Goal: Information Seeking & Learning: Learn about a topic

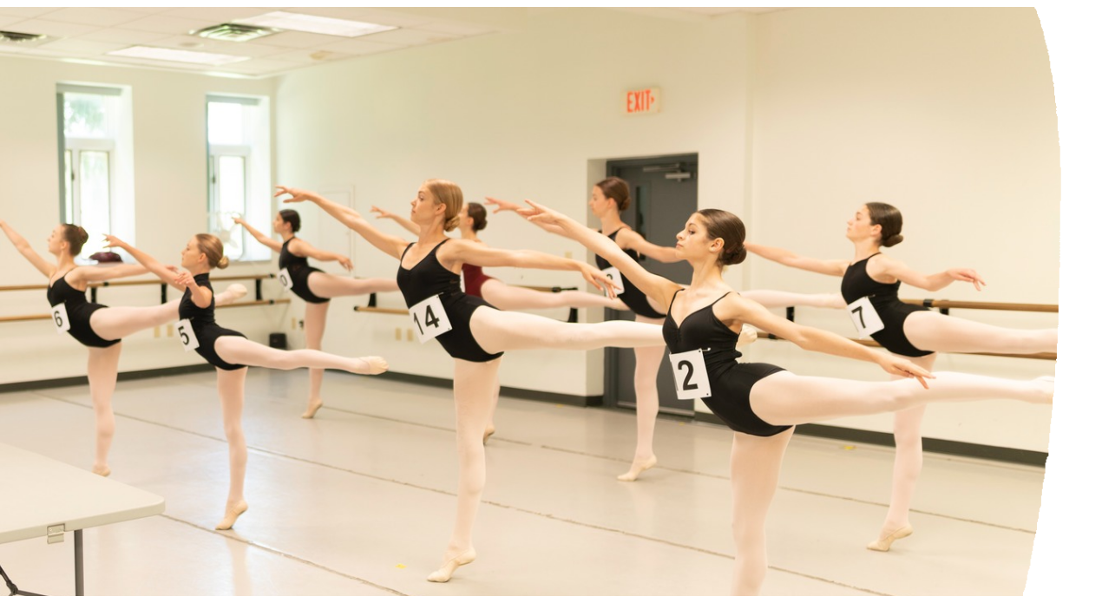
scroll to position [37, 0]
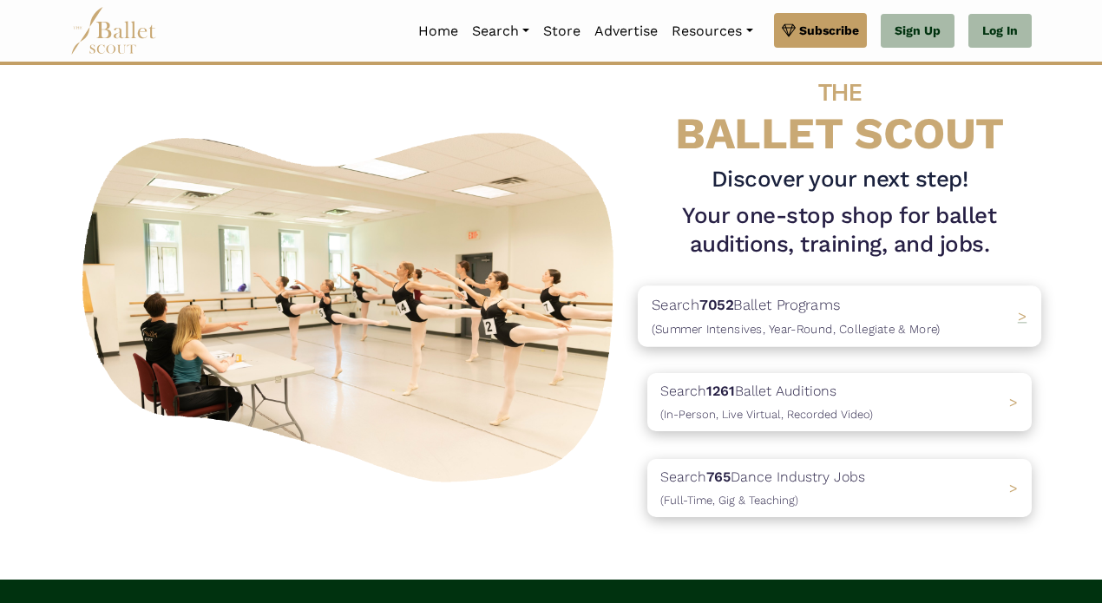
click at [730, 311] on b "7052" at bounding box center [716, 304] width 34 height 17
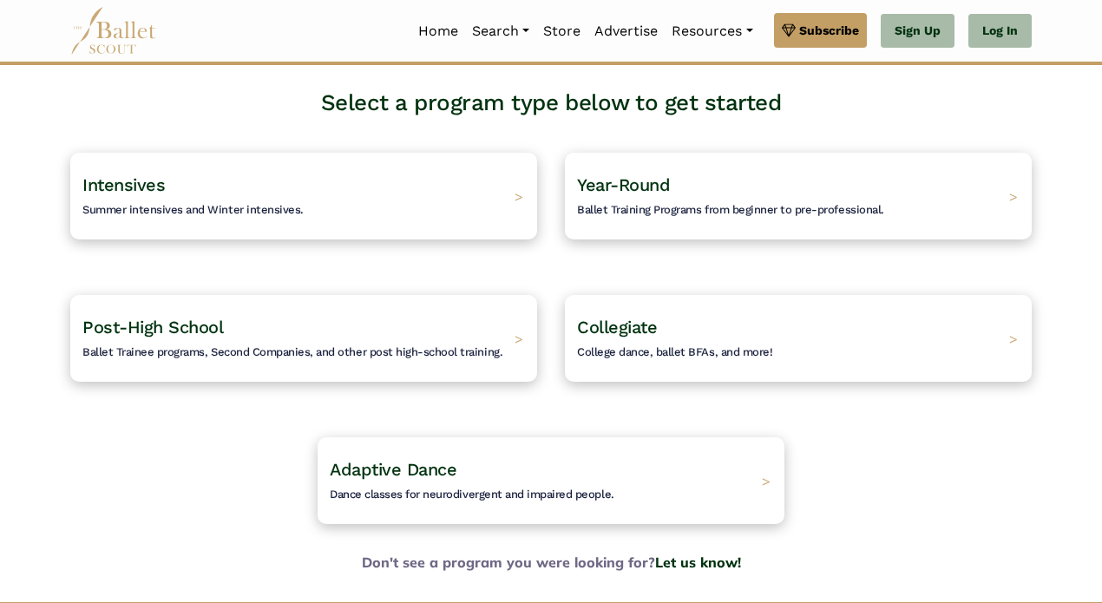
scroll to position [98, 0]
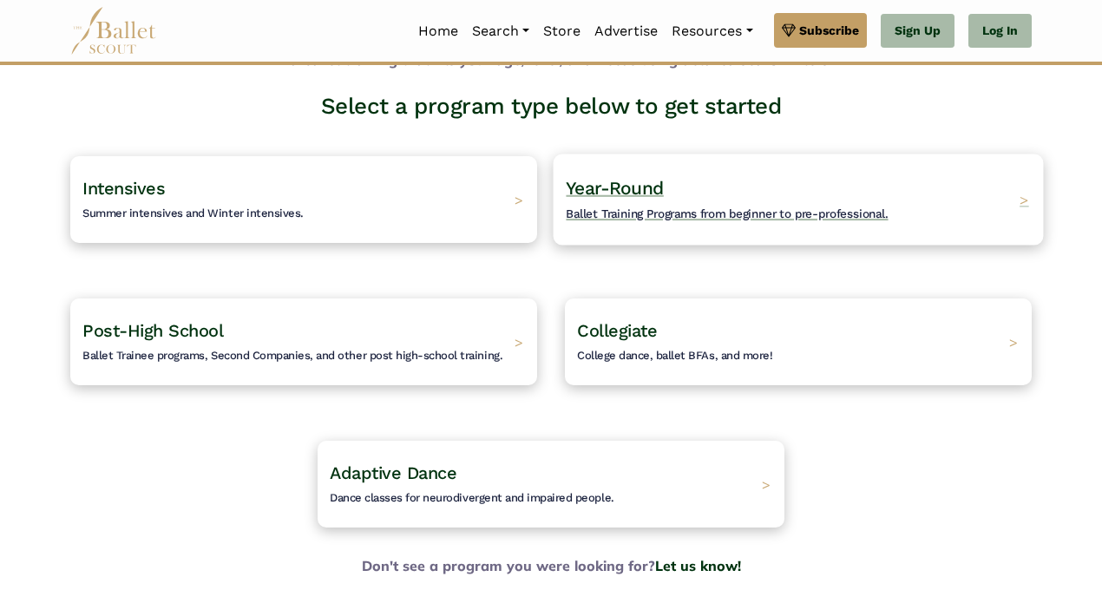
click at [652, 218] on span "Ballet Training Programs from beginner to pre-professional." at bounding box center [727, 213] width 322 height 14
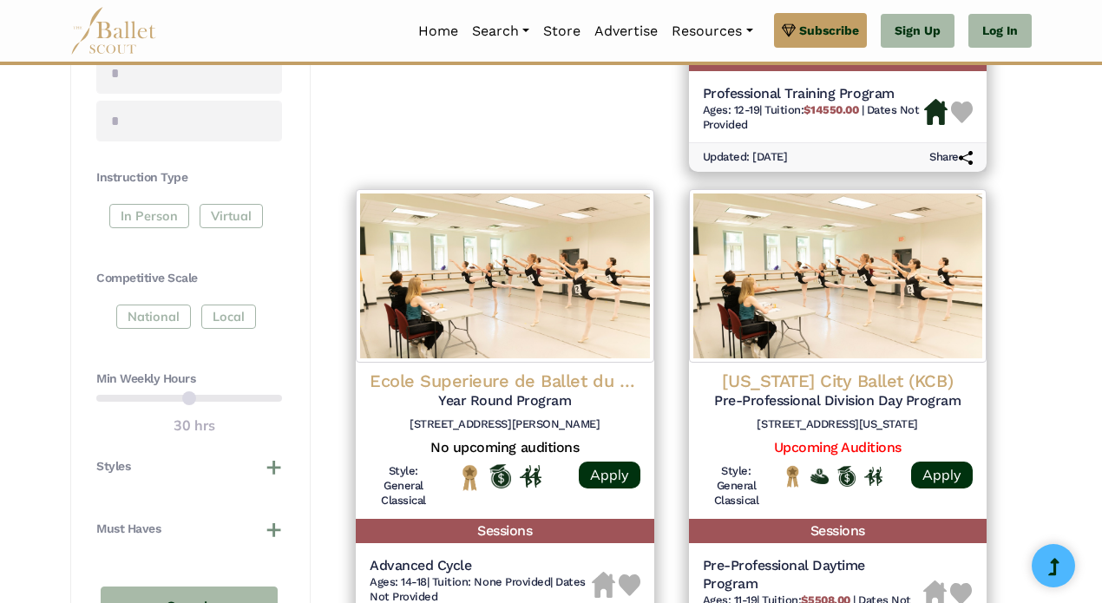
scroll to position [652, 0]
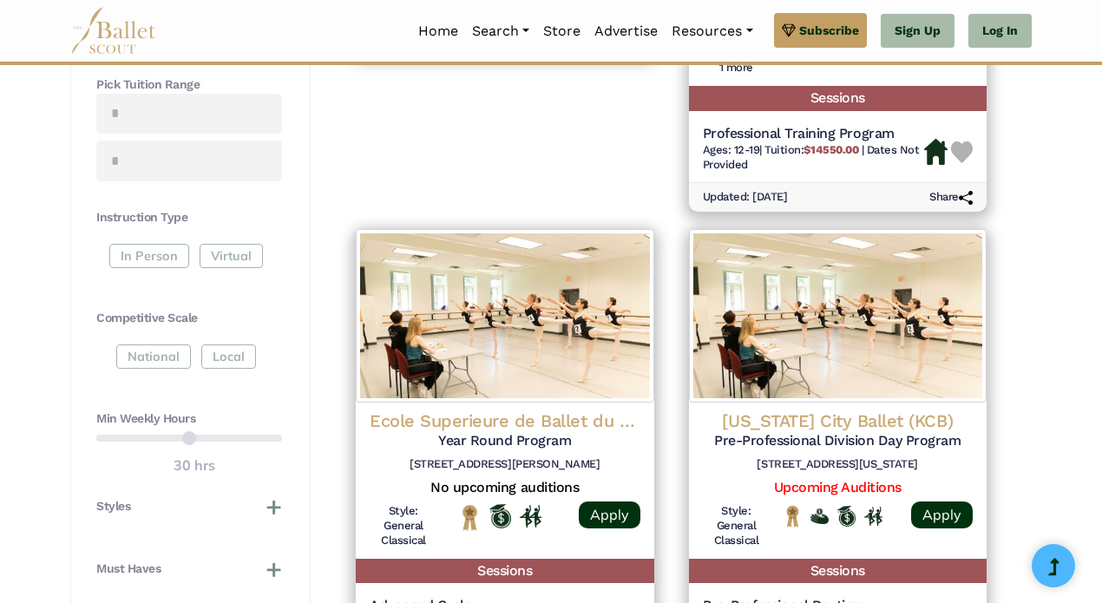
click at [222, 351] on div "National Local" at bounding box center [189, 359] width 186 height 31
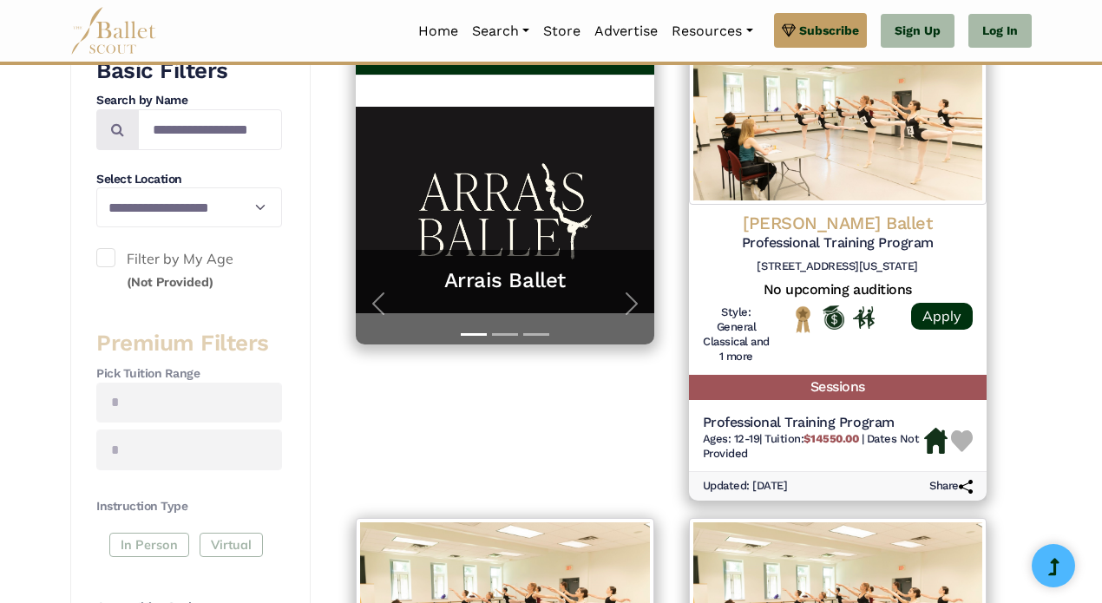
scroll to position [259, 0]
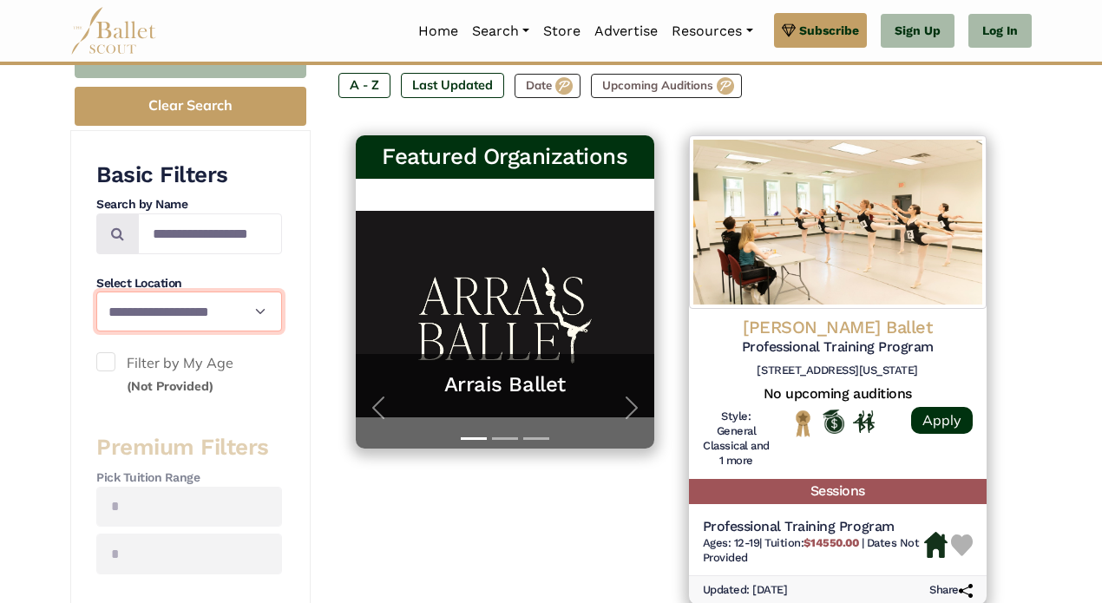
select select "**"
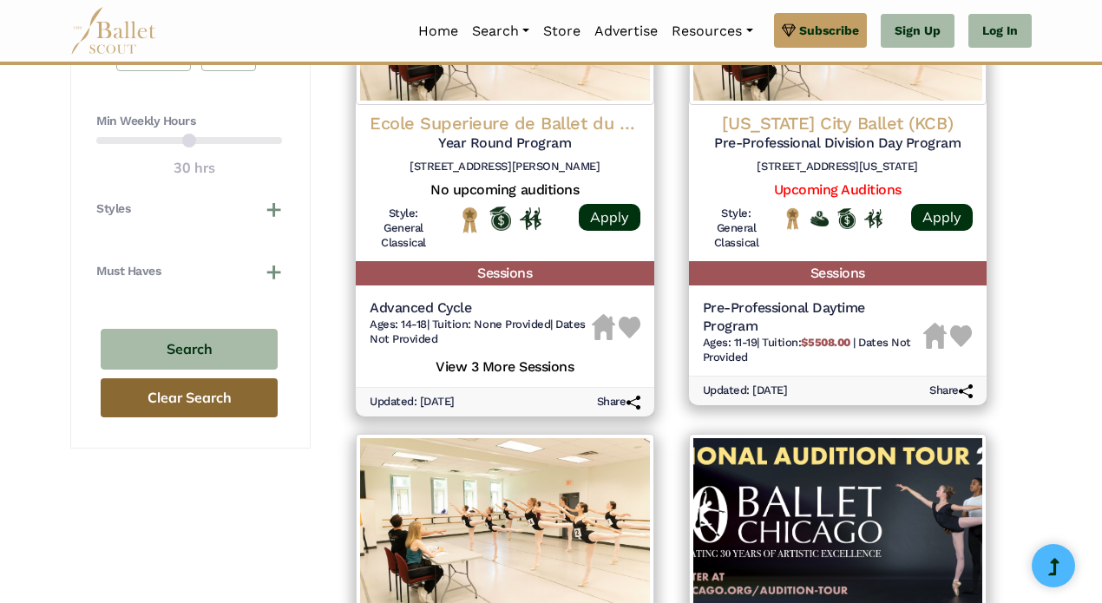
scroll to position [950, 0]
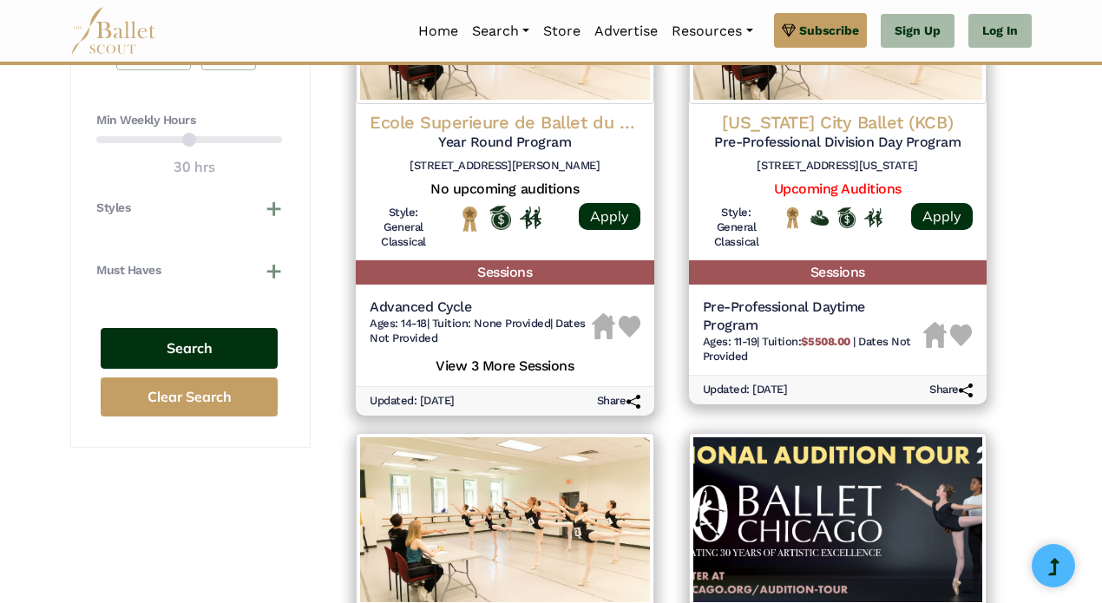
click at [205, 336] on button "Search" at bounding box center [189, 348] width 177 height 41
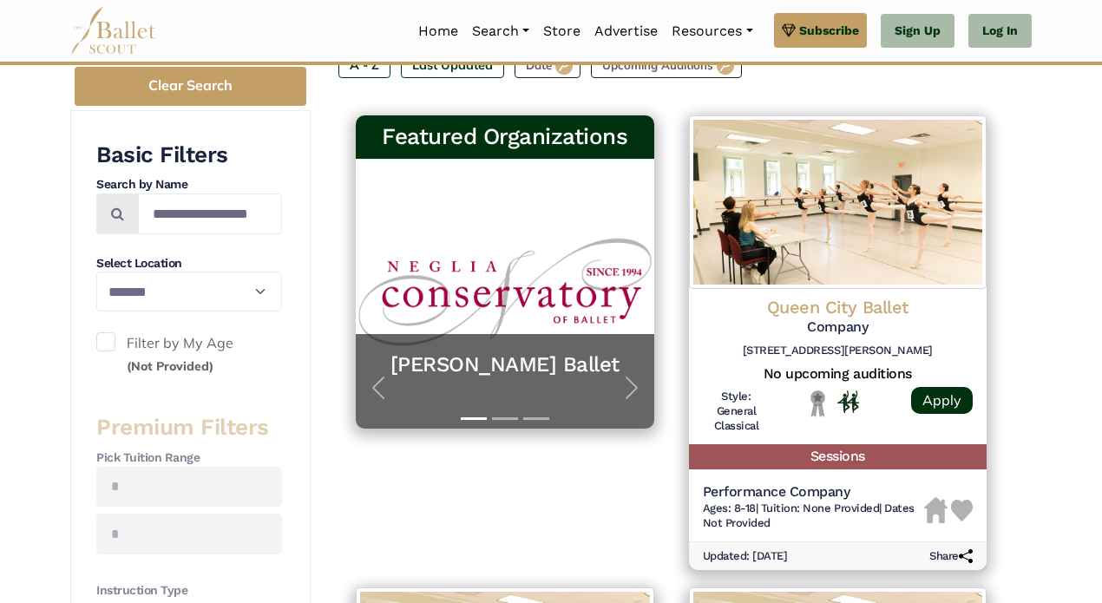
scroll to position [259, 0]
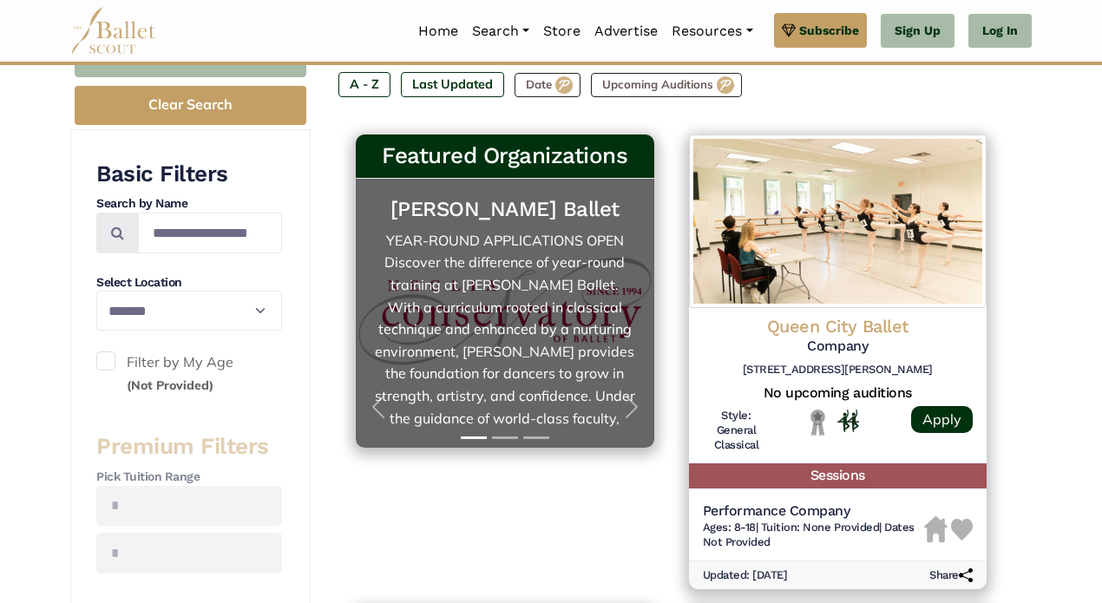
click at [528, 330] on link "Neglia Ballet YEAR-ROUND APPLICATIONS OPEN Discover the difference of year-roun…" at bounding box center [505, 313] width 264 height 234
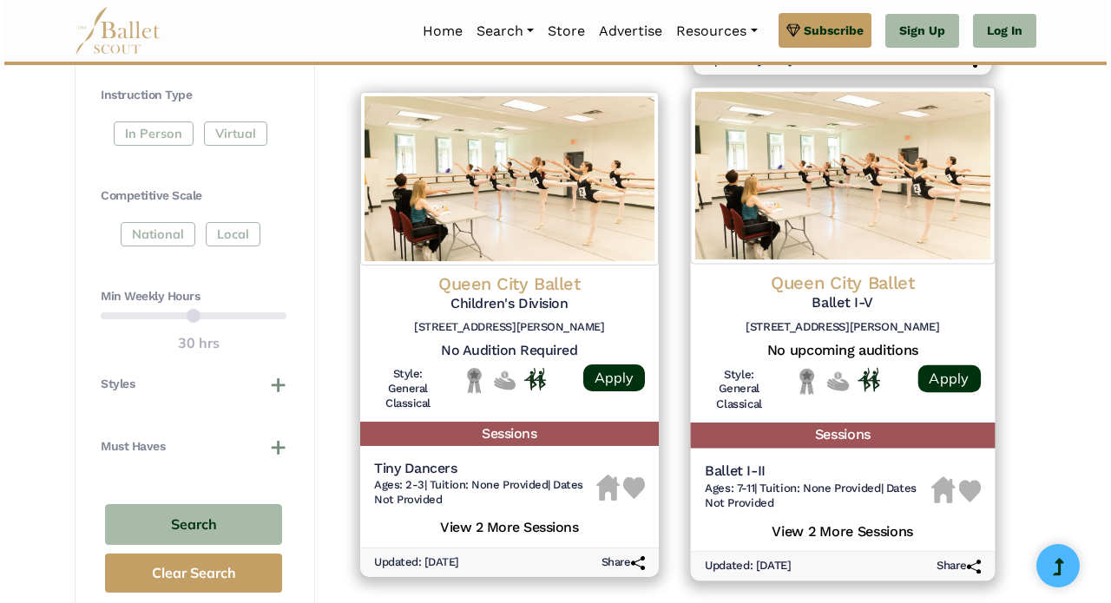
scroll to position [779, 0]
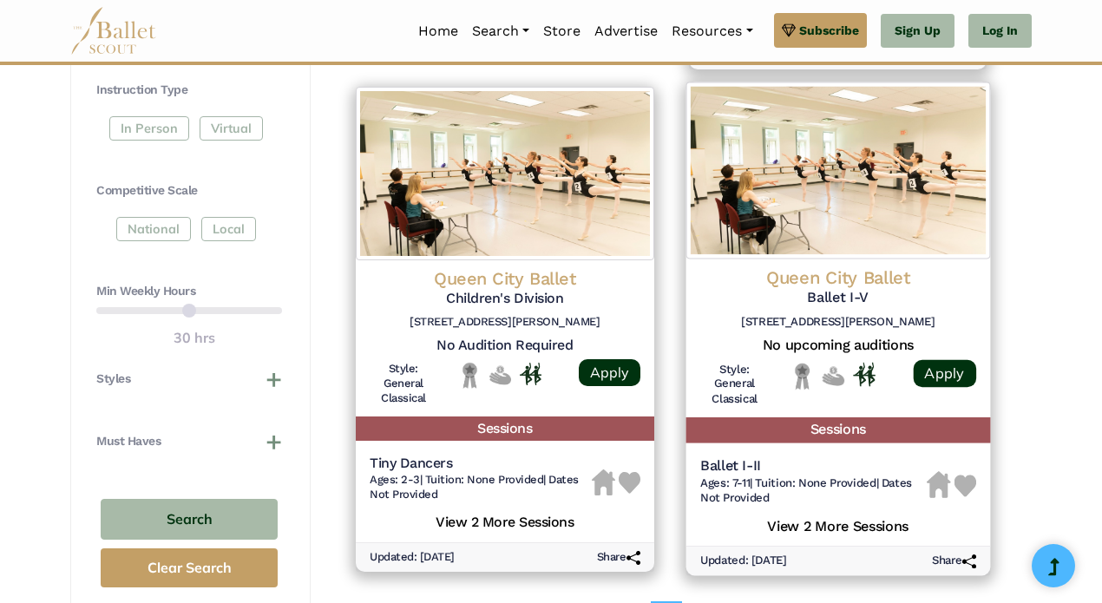
click at [843, 513] on h5 "View 2 More Sessions" at bounding box center [837, 524] width 276 height 23
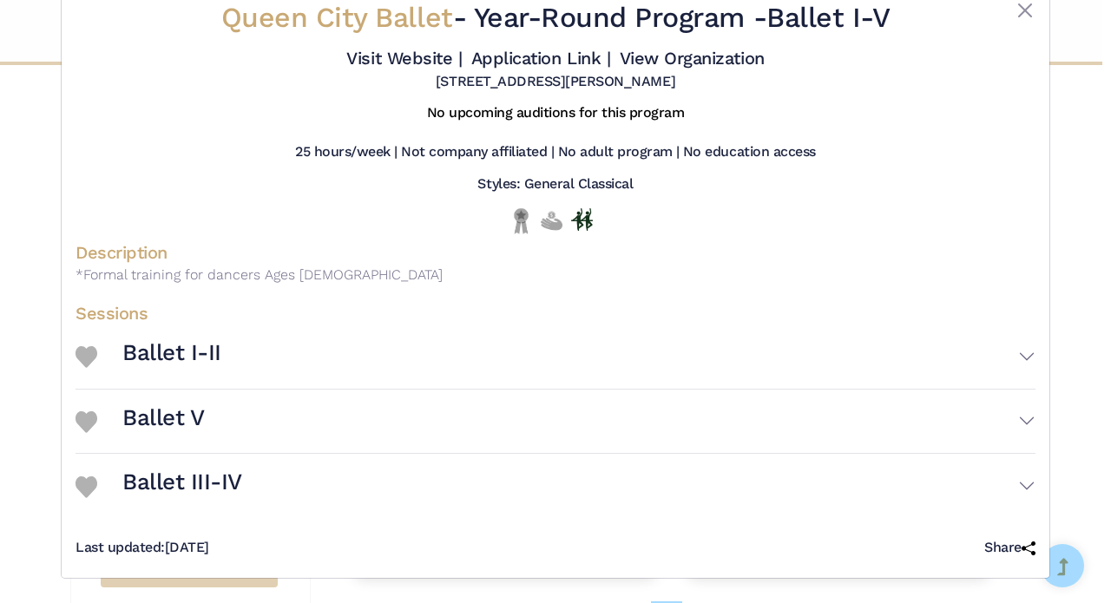
scroll to position [62, 0]
click at [1024, 482] on button "Ballet III-IV" at bounding box center [578, 486] width 913 height 50
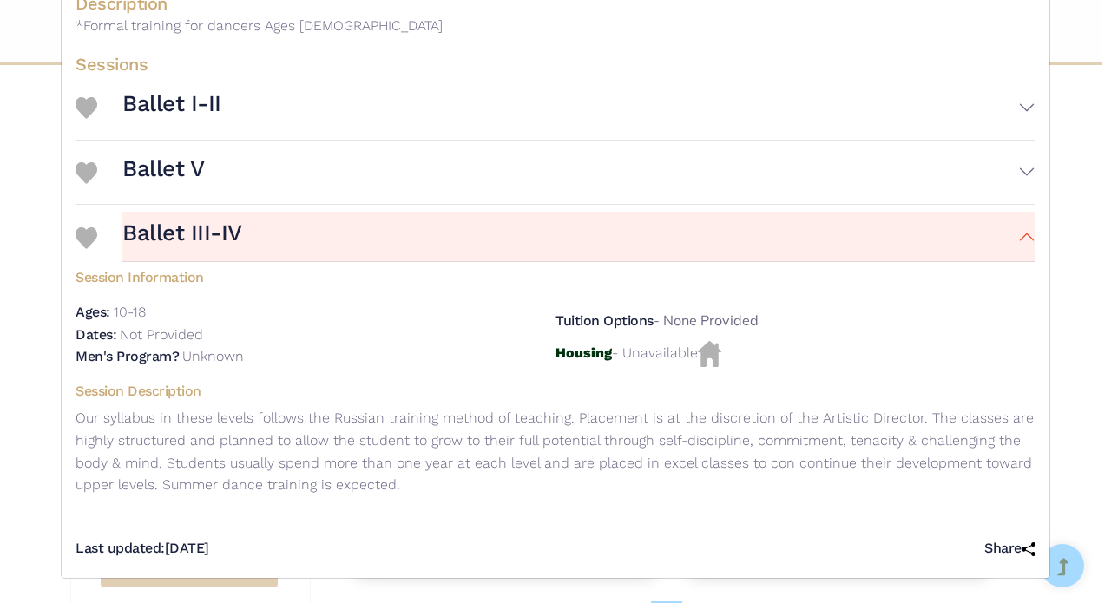
scroll to position [307, 0]
click at [1023, 180] on button "Ballet V" at bounding box center [578, 172] width 913 height 50
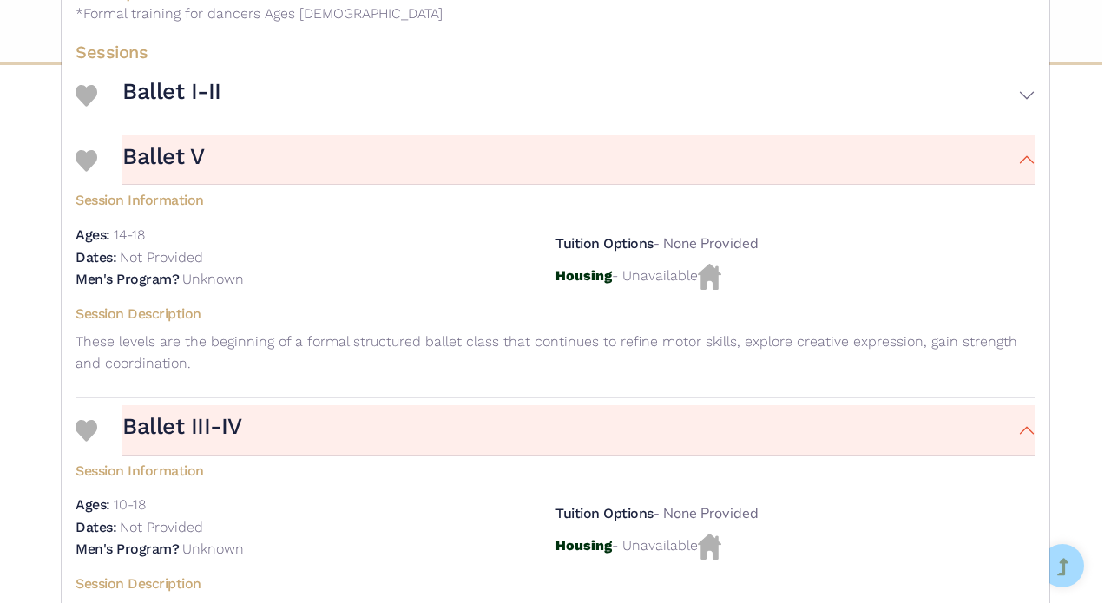
click at [1019, 113] on button "Ballet I-II" at bounding box center [578, 95] width 913 height 50
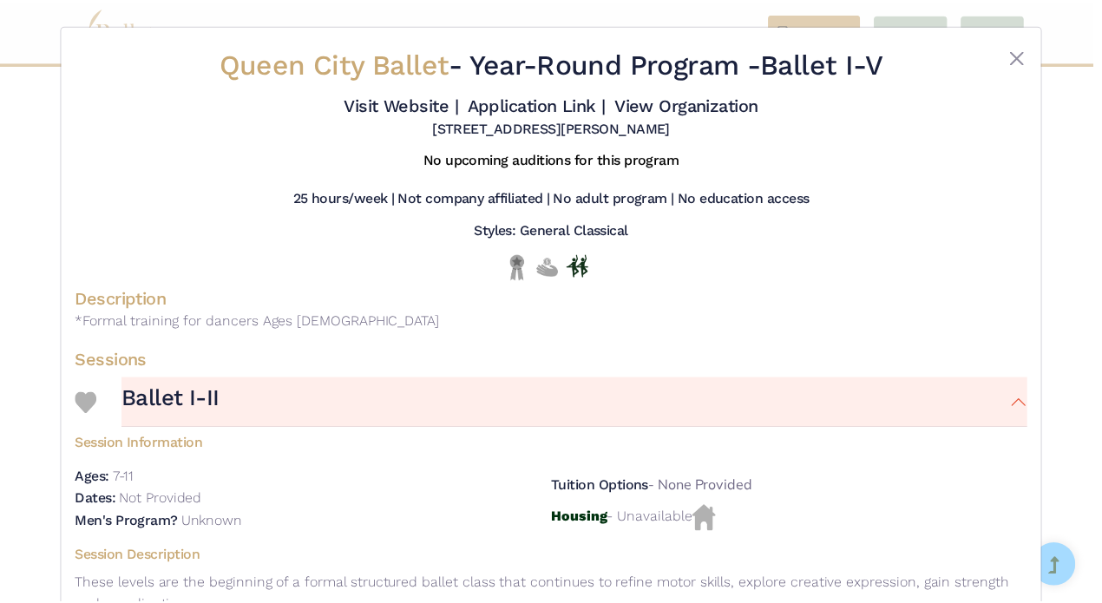
scroll to position [0, 0]
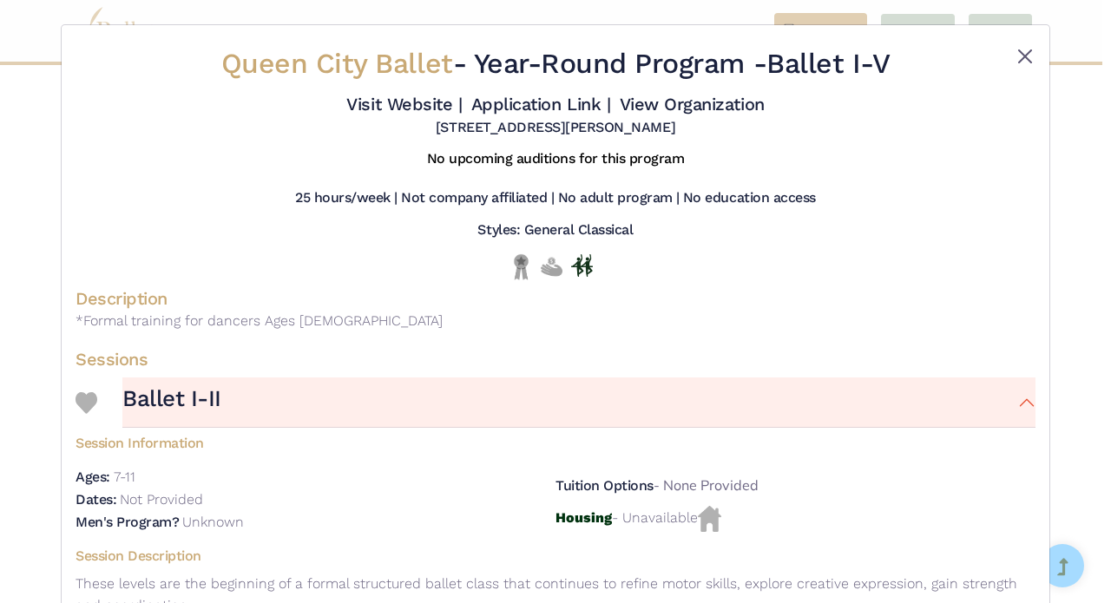
click at [1019, 55] on button "Close" at bounding box center [1024, 56] width 21 height 21
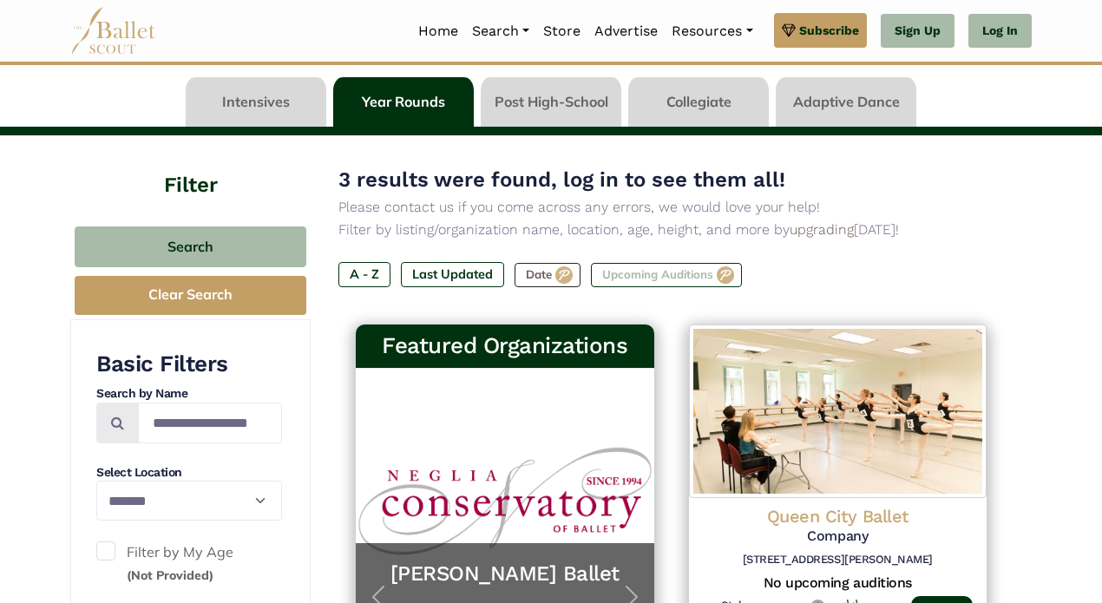
scroll to position [49, 0]
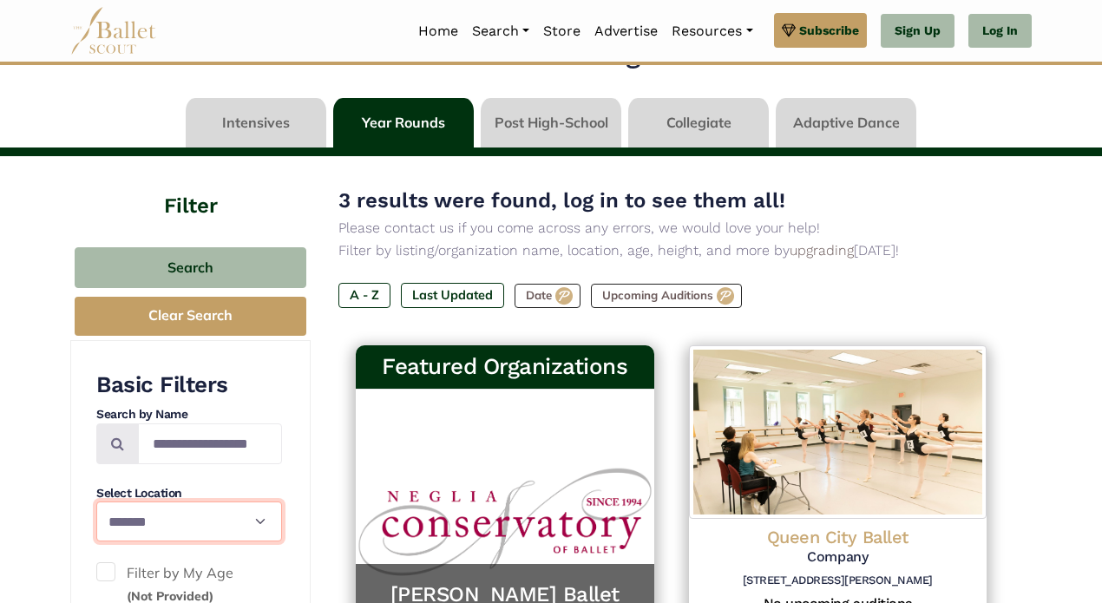
select select "**"
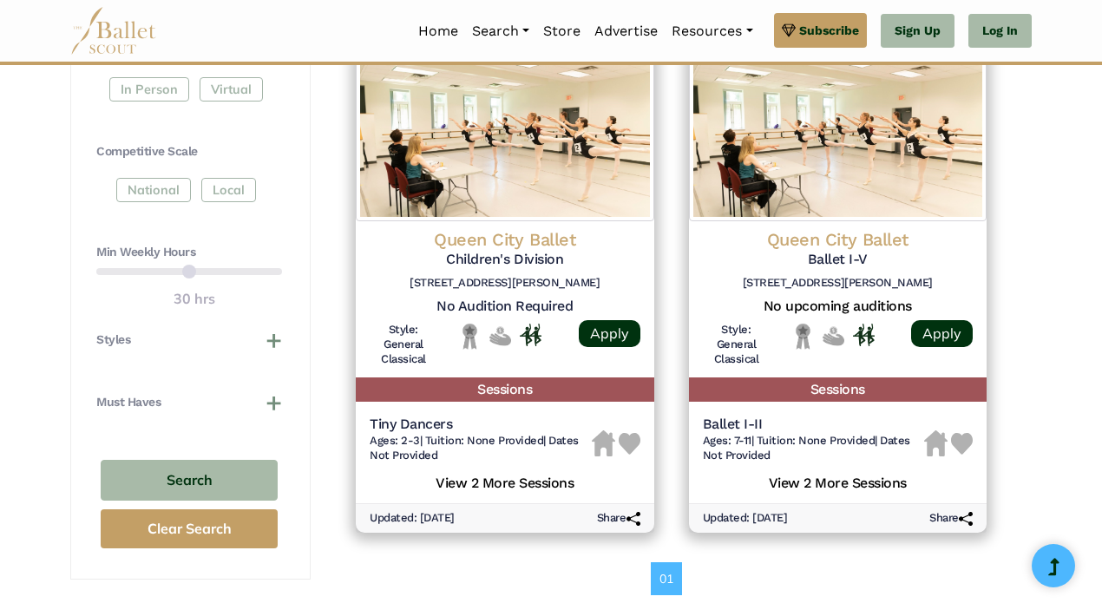
scroll to position [819, 0]
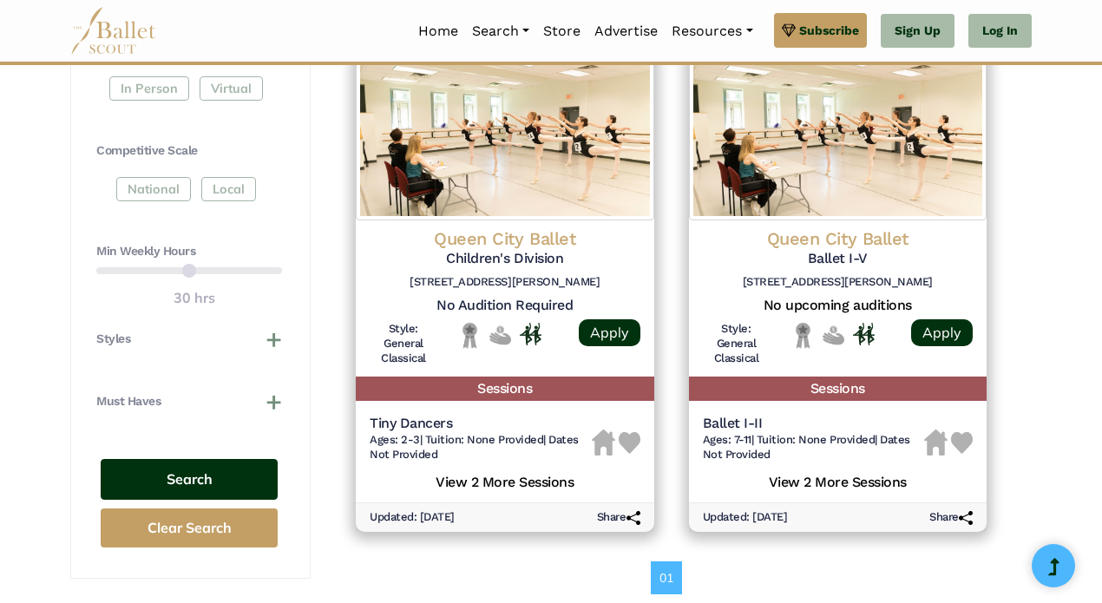
click at [210, 459] on button "Search" at bounding box center [189, 479] width 177 height 41
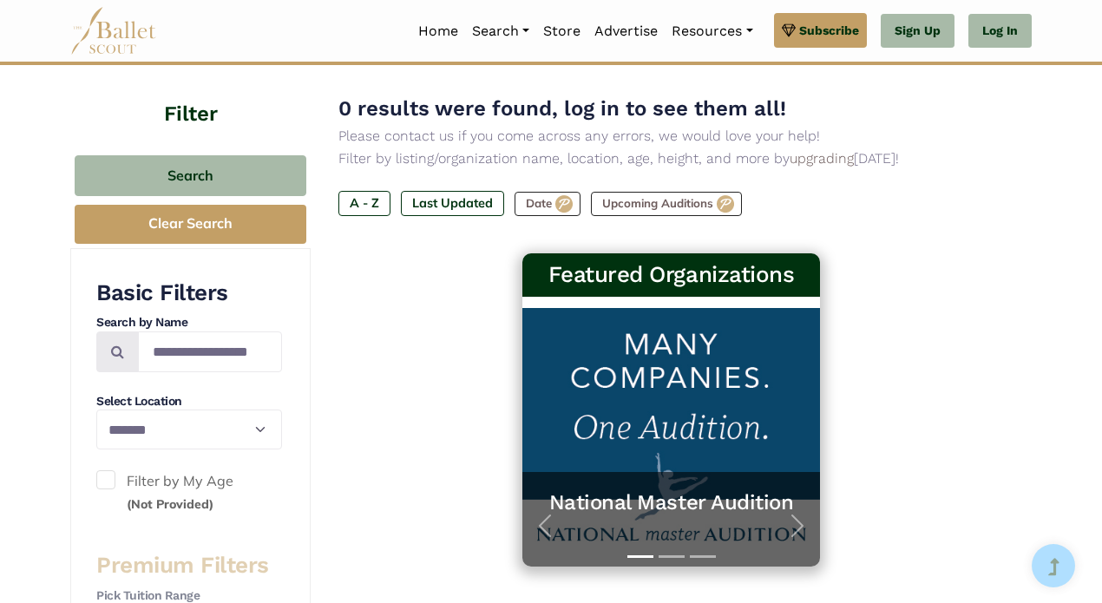
scroll to position [84, 0]
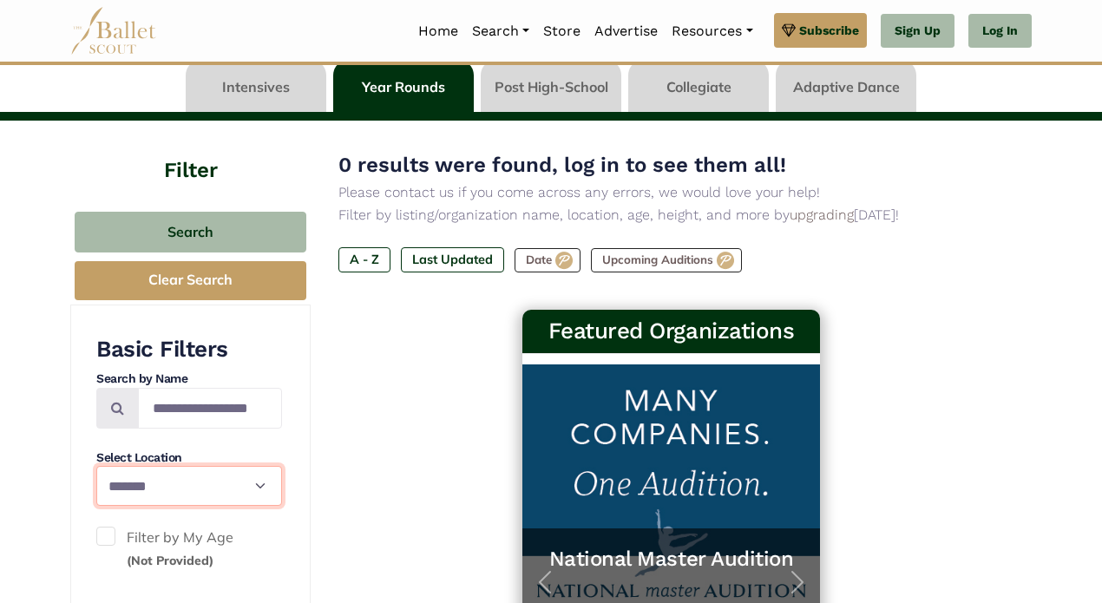
select select "**"
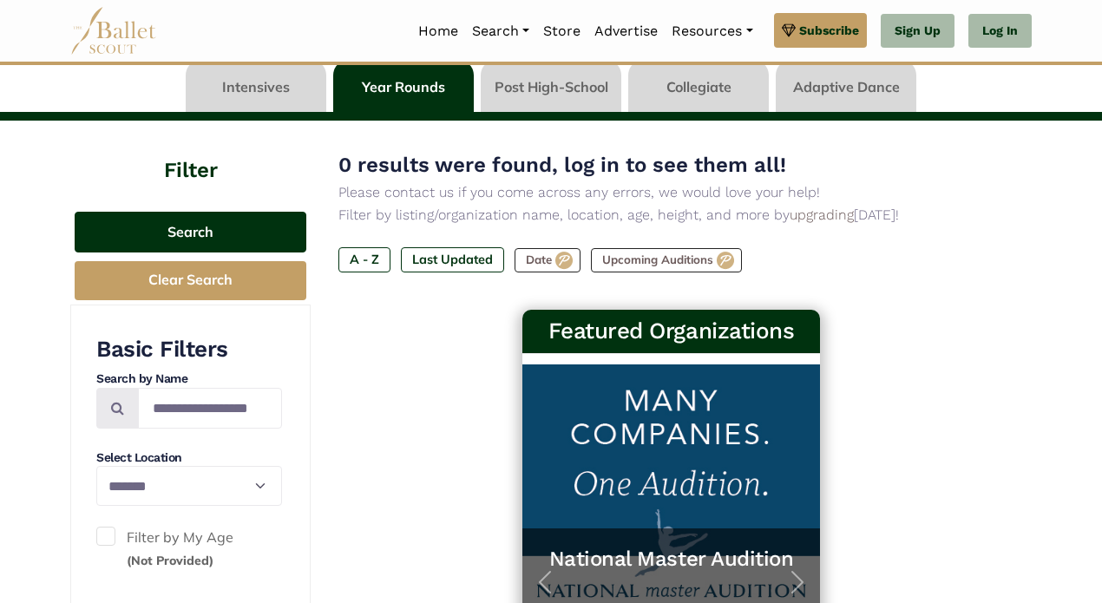
click at [215, 227] on button "Search" at bounding box center [191, 232] width 232 height 41
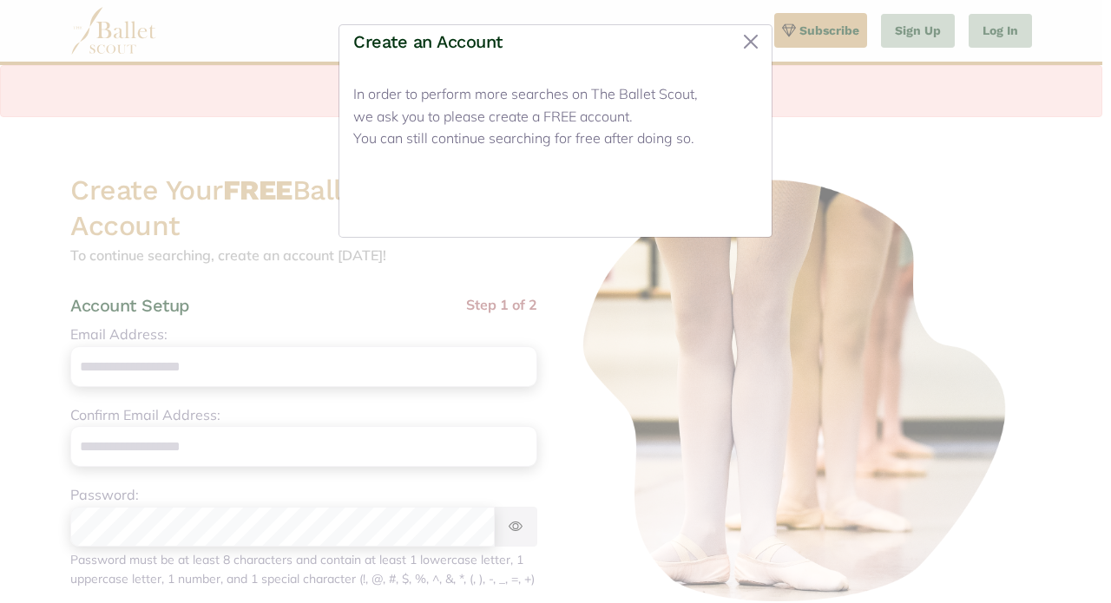
click at [721, 200] on button "Close" at bounding box center [724, 202] width 65 height 41
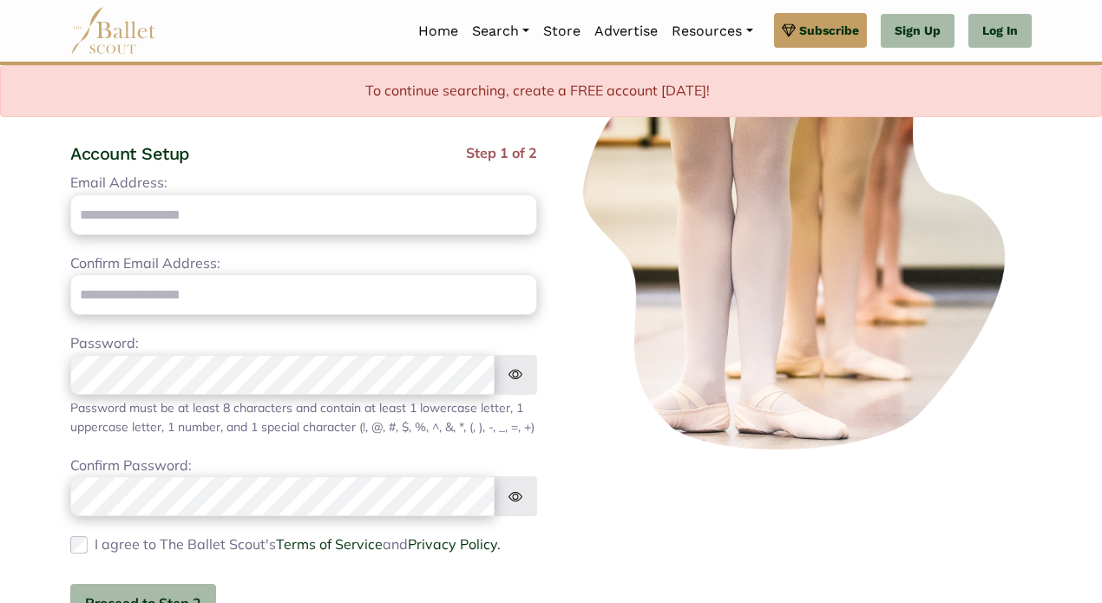
scroll to position [121, 0]
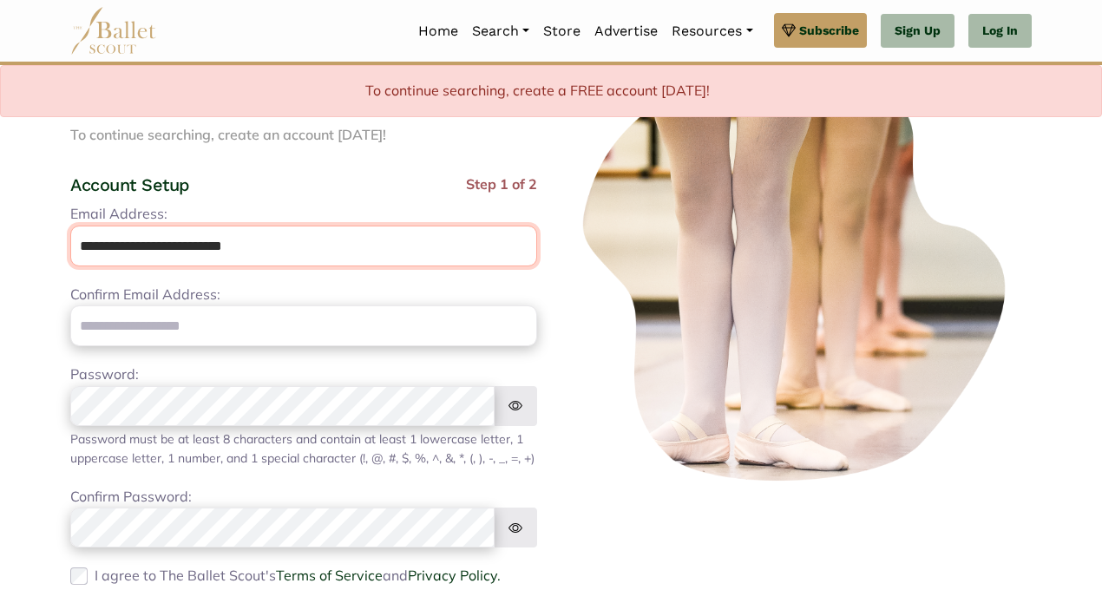
type input "**********"
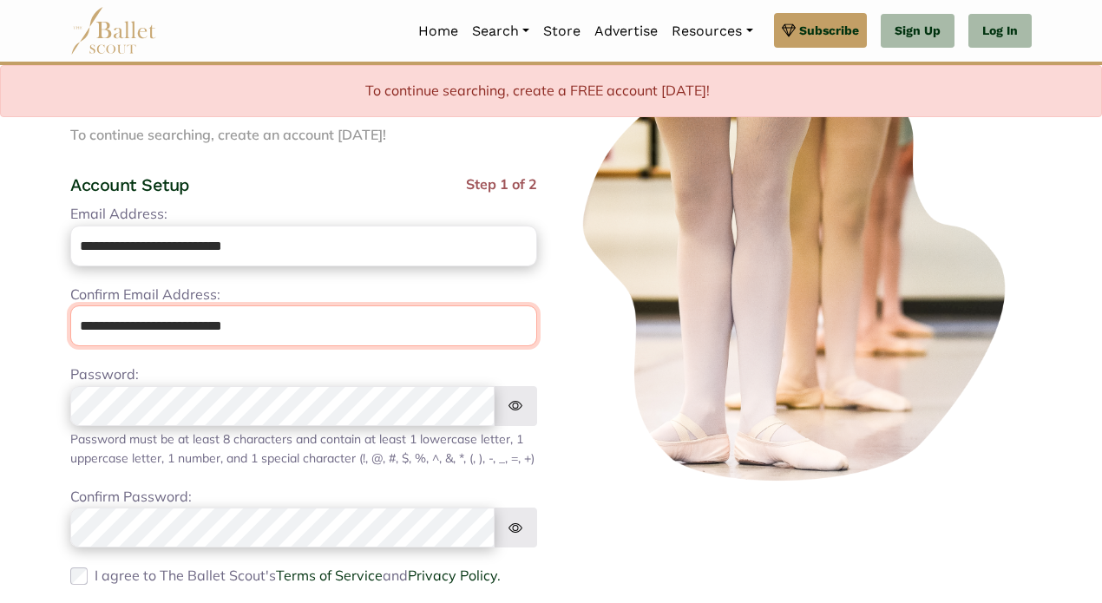
type input "**********"
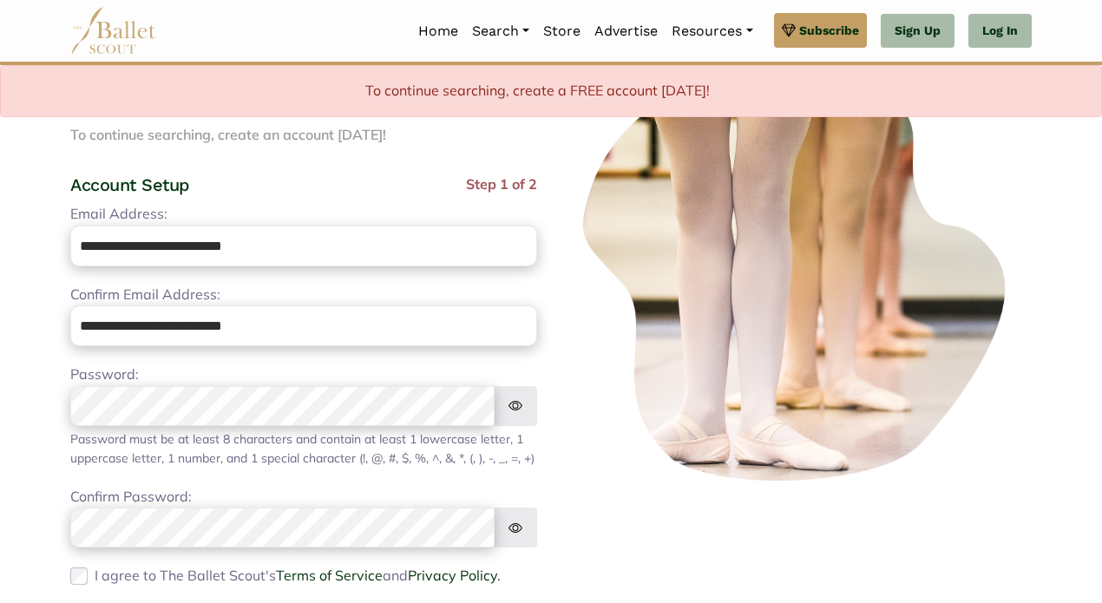
scroll to position [0, 0]
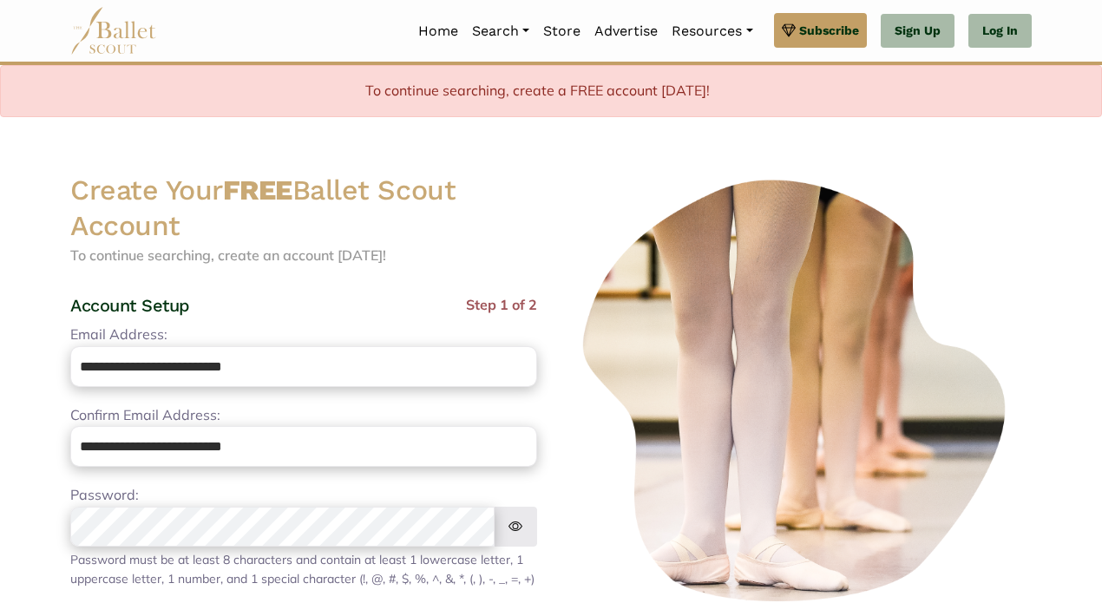
click at [317, 408] on div "**********" at bounding box center [303, 550] width 467 height 452
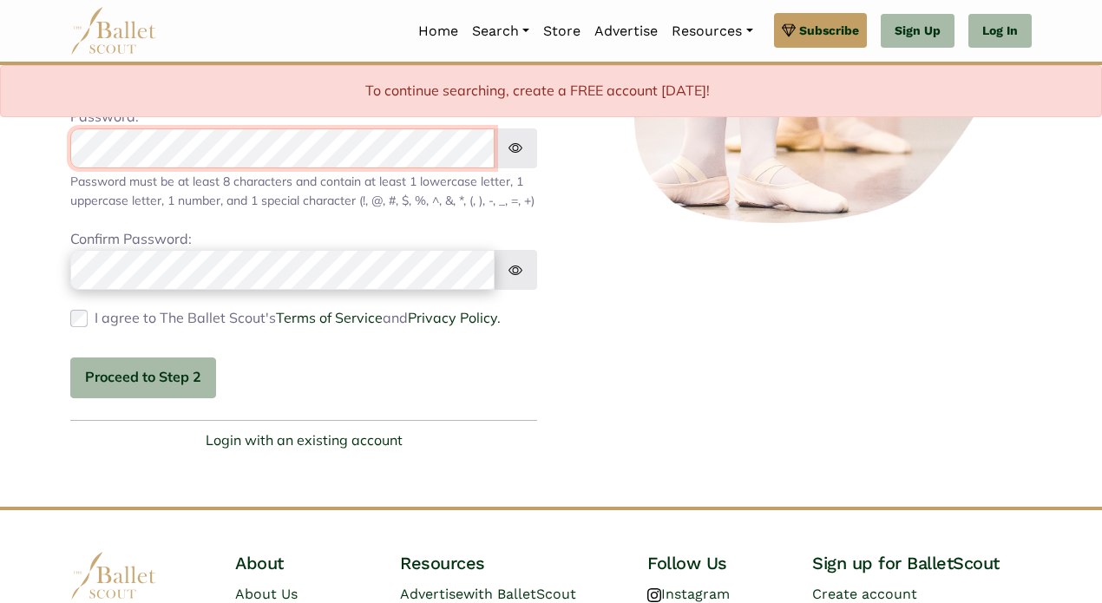
scroll to position [439, 0]
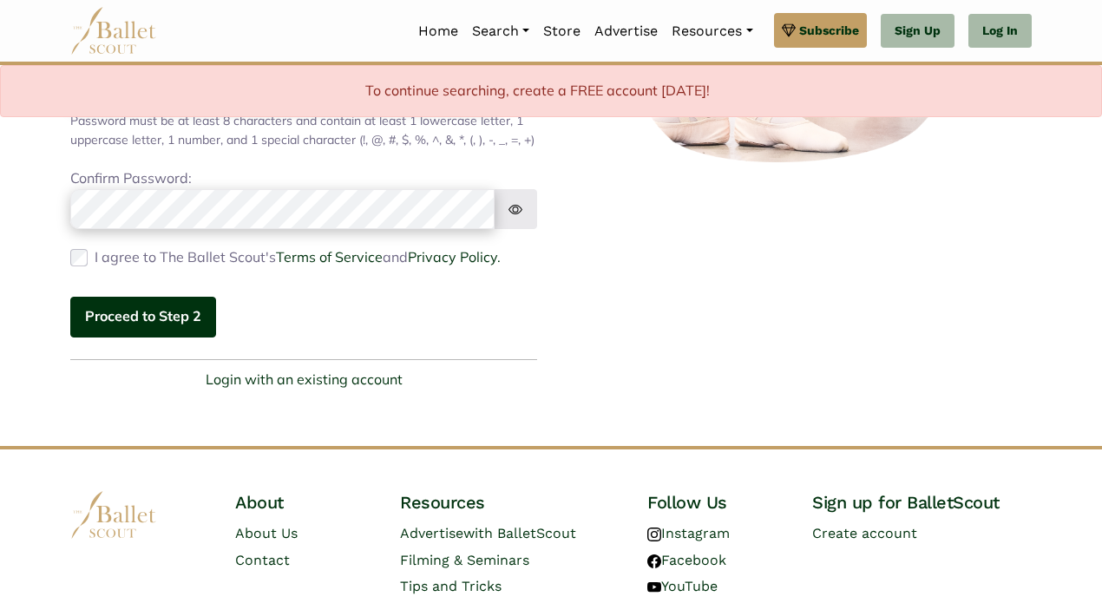
click at [154, 327] on button "Proceed to Step 2" at bounding box center [143, 317] width 146 height 41
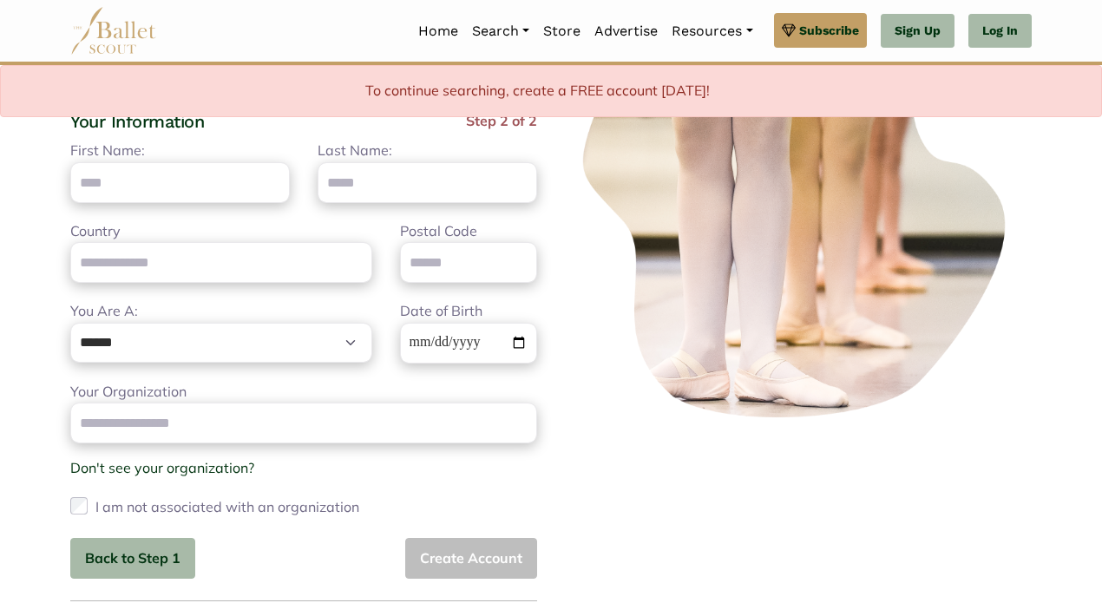
scroll to position [134, 0]
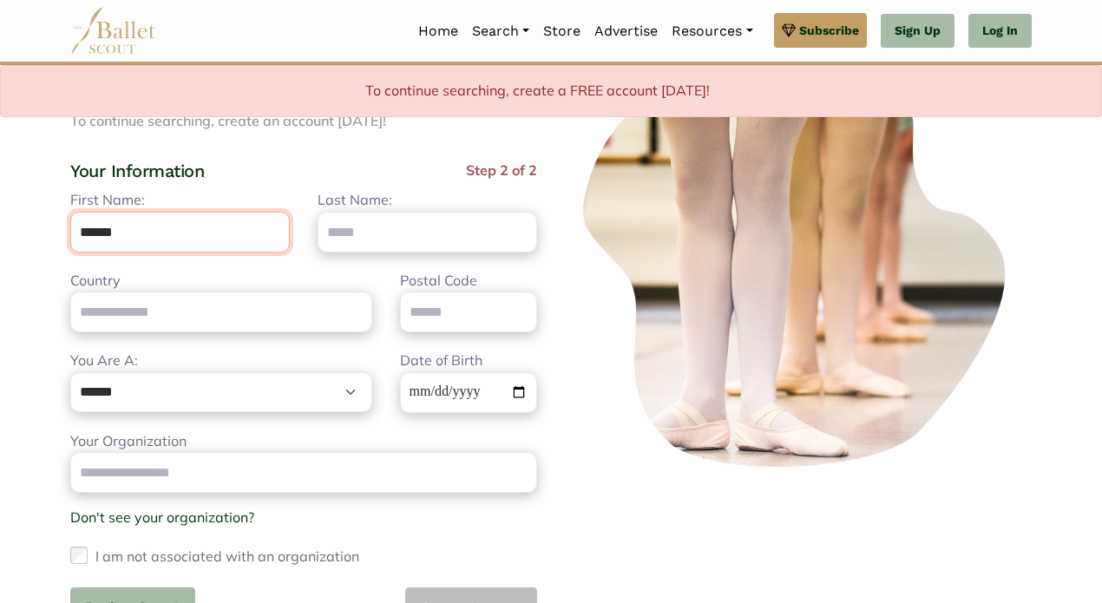
type input "******"
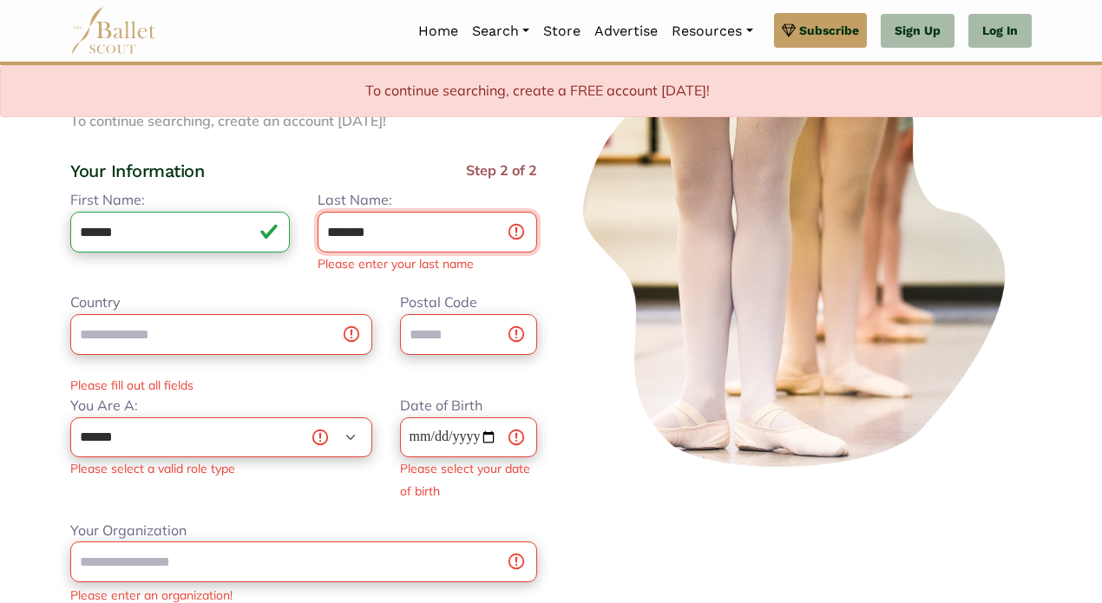
type input "*******"
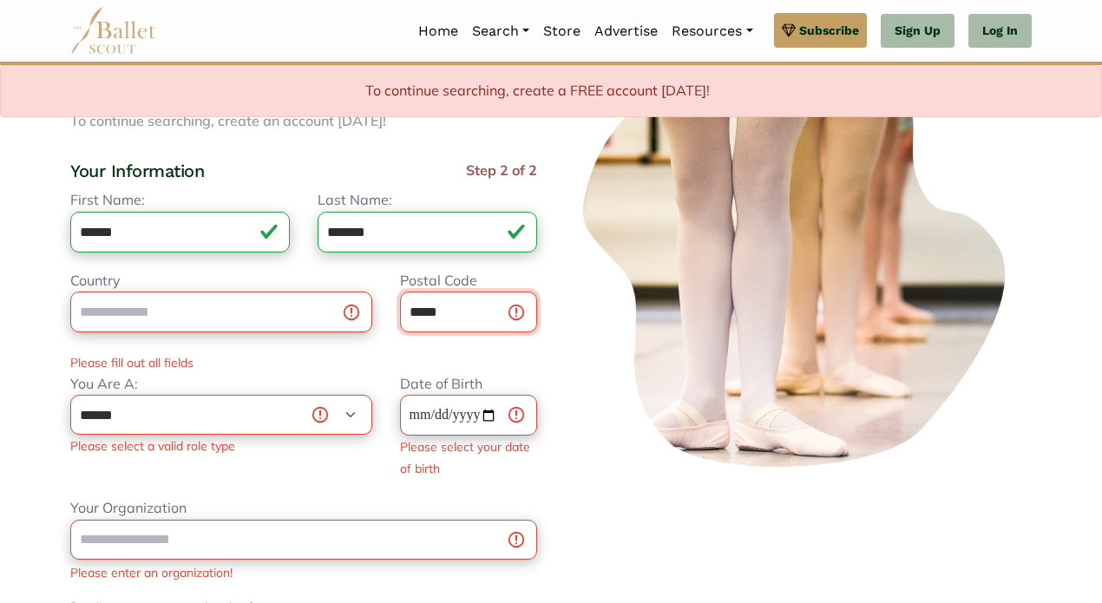
type input "*****"
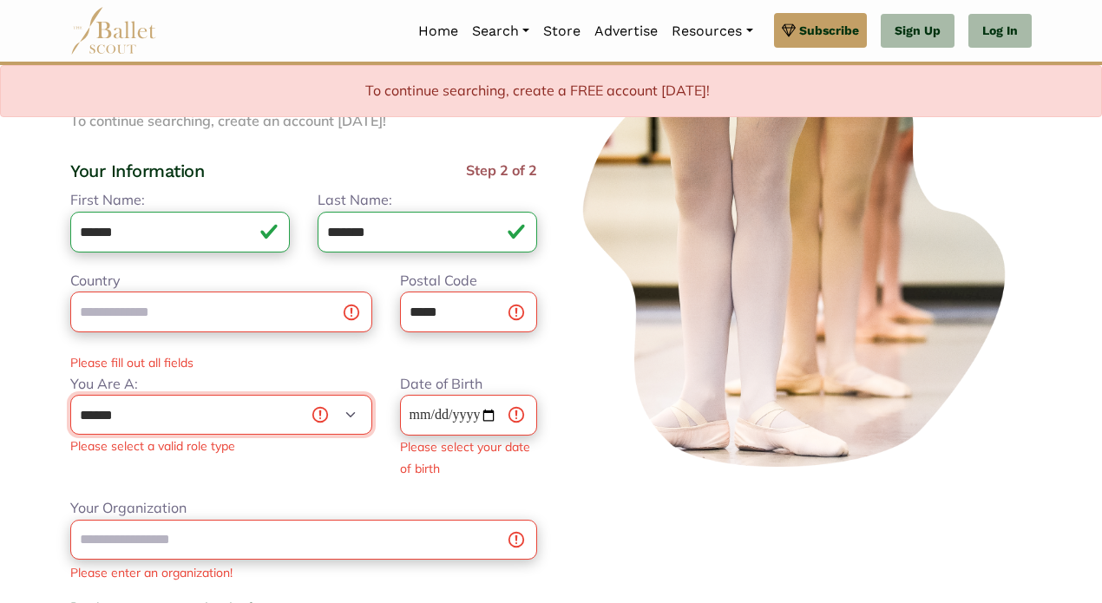
select select "***"
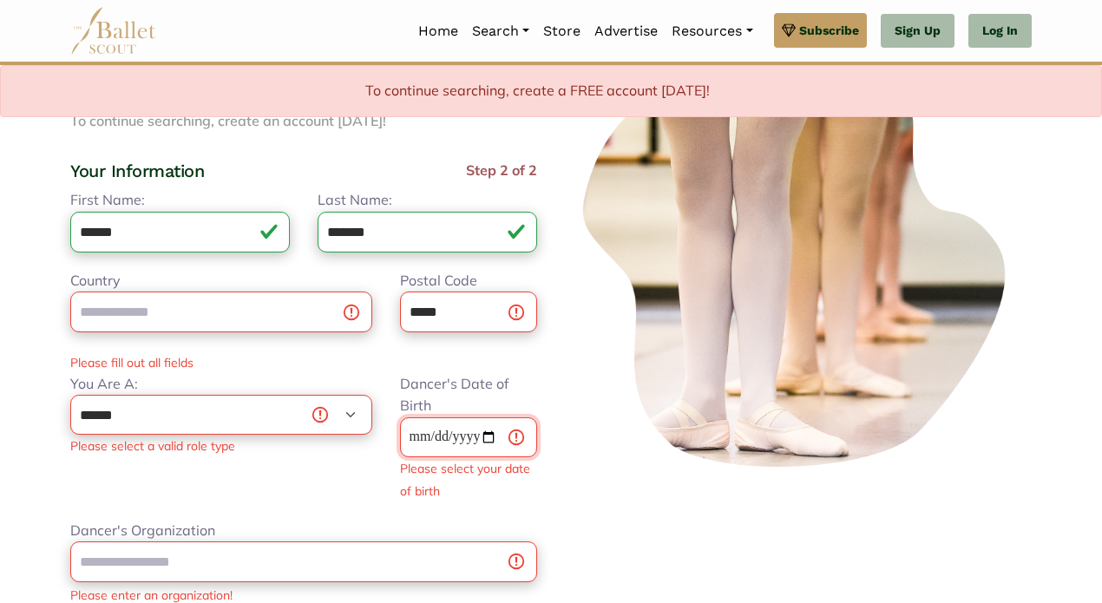
click at [416, 435] on input "Dancer's Date of Birth" at bounding box center [468, 437] width 137 height 41
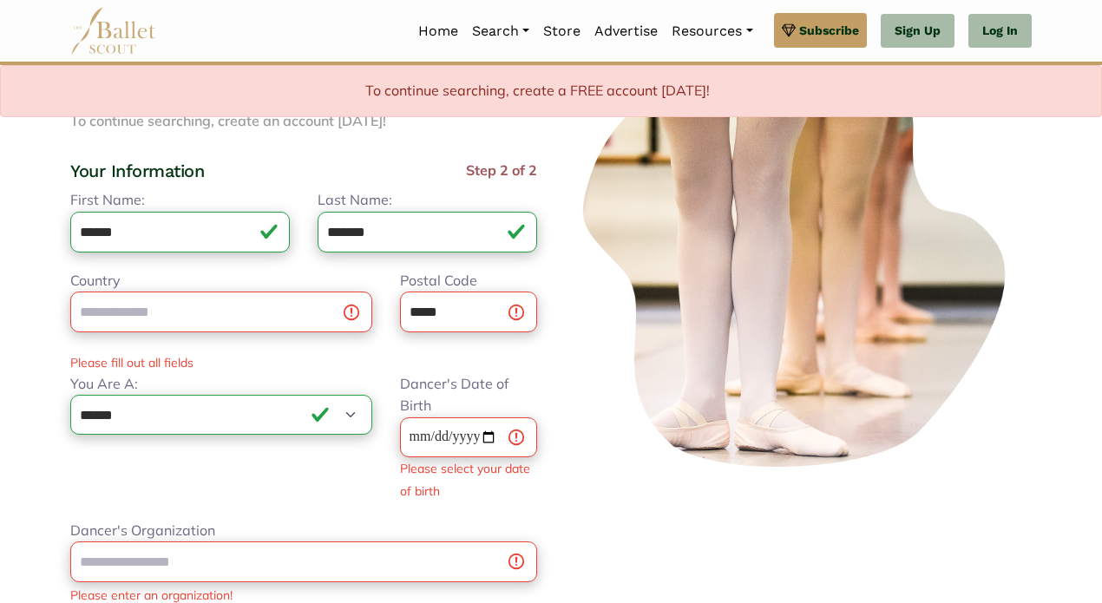
type input "**********"
click at [572, 475] on img at bounding box center [798, 256] width 467 height 437
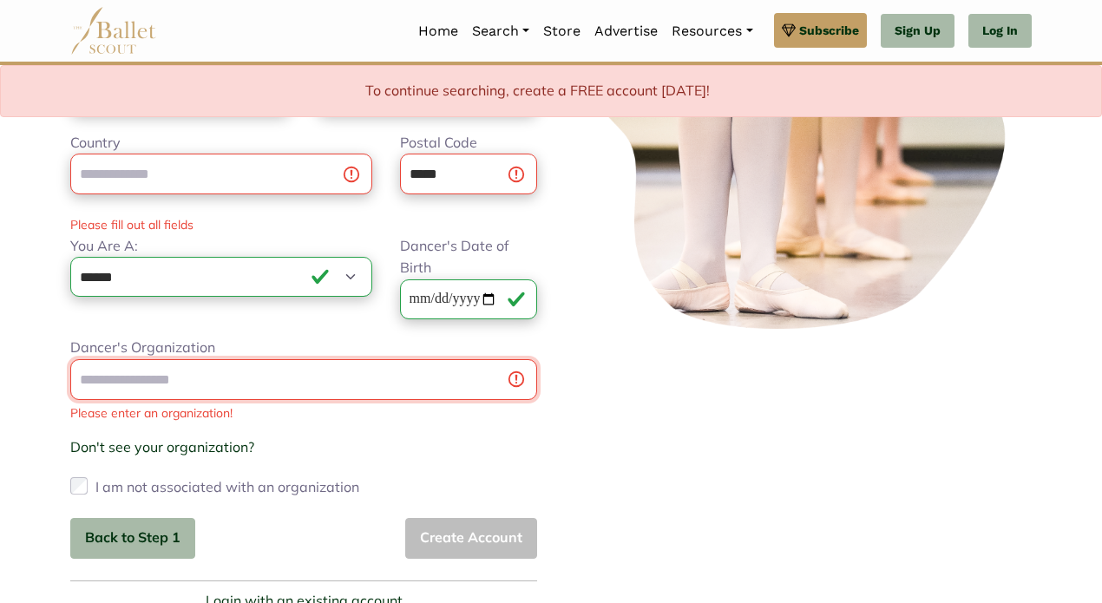
scroll to position [274, 0]
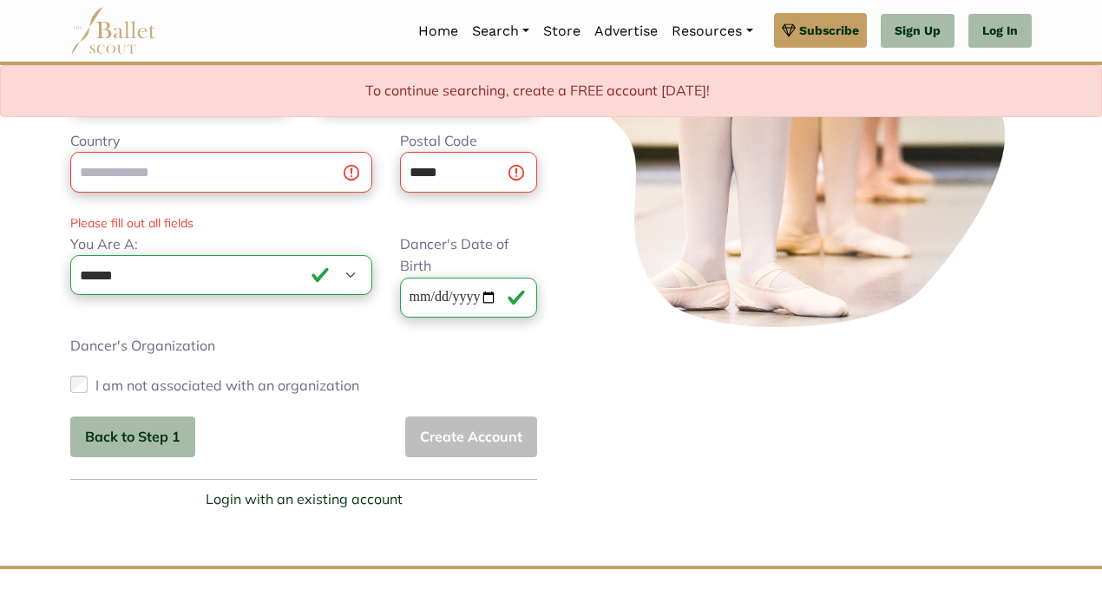
click at [449, 444] on div "Back to Step 1 Create Account" at bounding box center [303, 436] width 467 height 41
click at [200, 178] on input "Country" at bounding box center [221, 172] width 302 height 41
click at [324, 169] on input "******" at bounding box center [221, 172] width 302 height 41
click at [324, 170] on input "******" at bounding box center [221, 172] width 302 height 41
type input "**********"
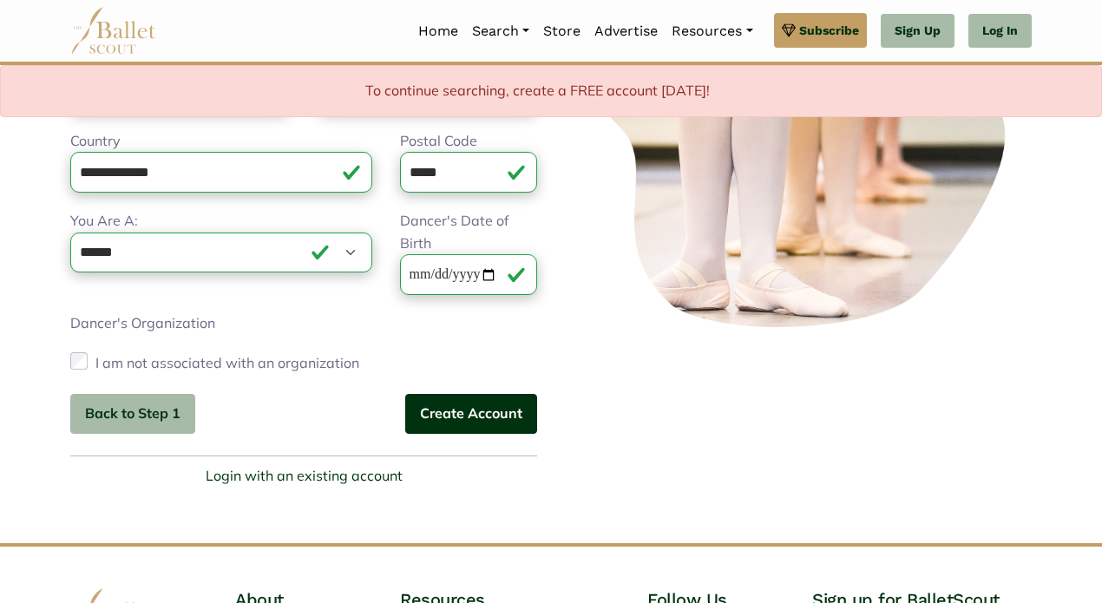
click at [458, 407] on button "Create Account" at bounding box center [471, 414] width 132 height 41
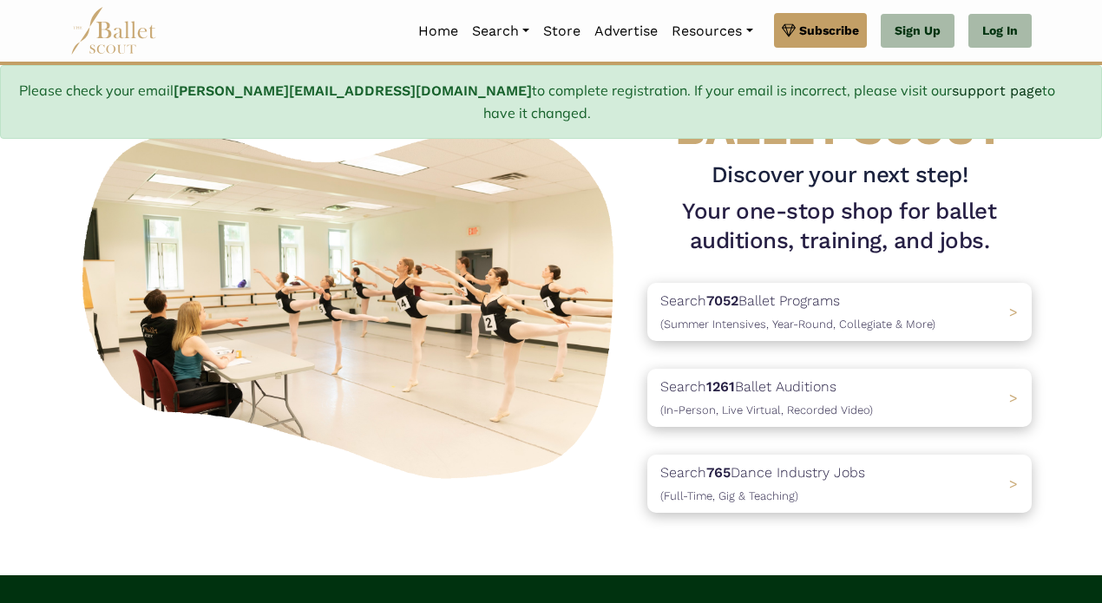
scroll to position [117, 0]
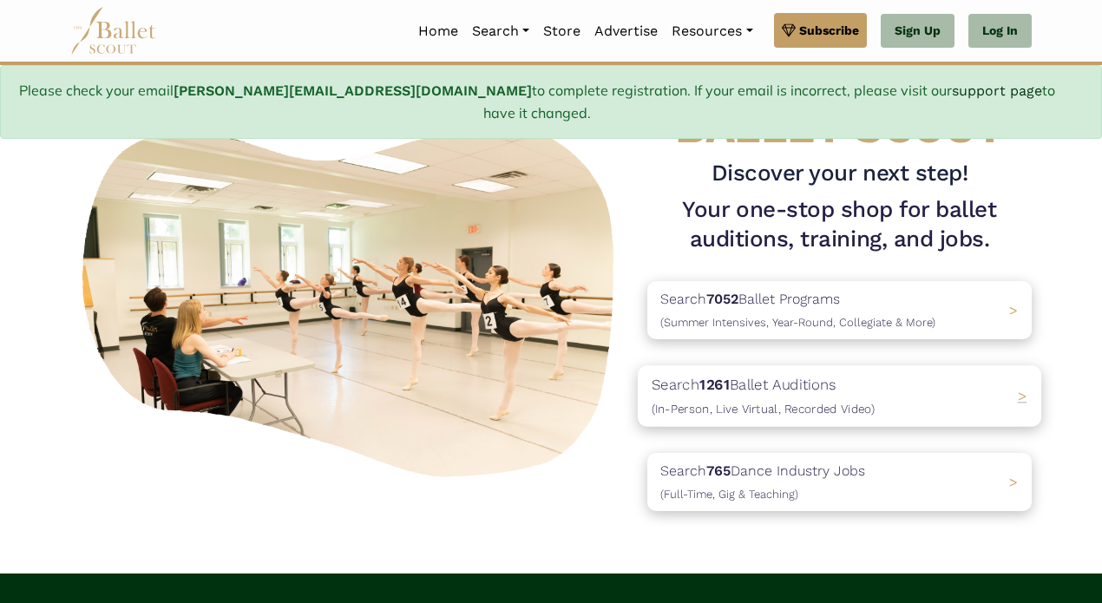
click at [752, 373] on p "Search 1261 Ballet Auditions (In-Person, Live Virtual, Recorded Video)" at bounding box center [763, 396] width 223 height 47
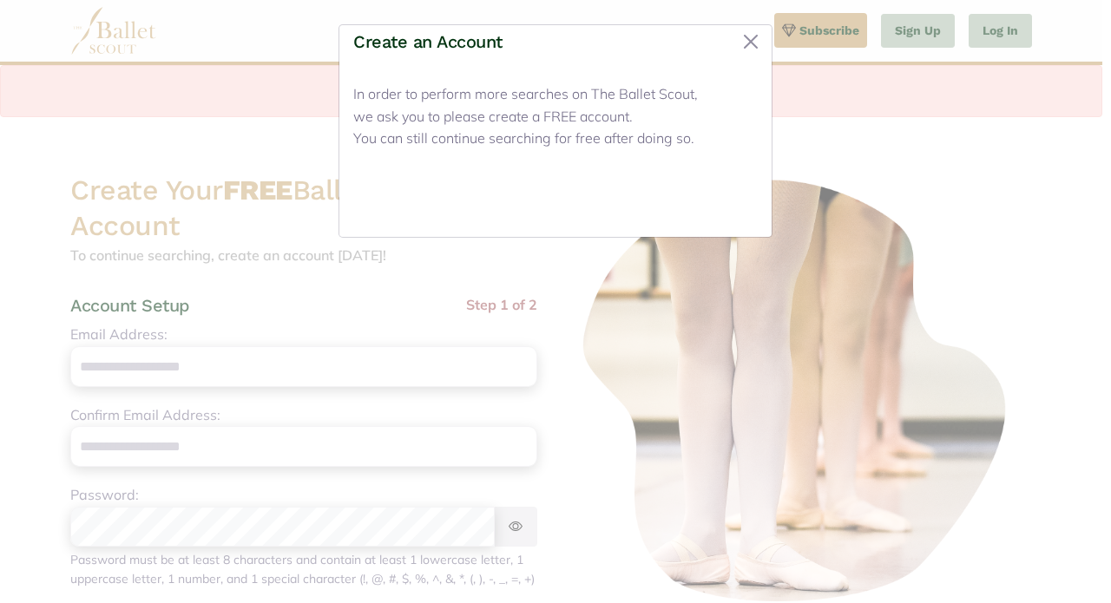
click at [714, 204] on button "Close" at bounding box center [724, 202] width 65 height 41
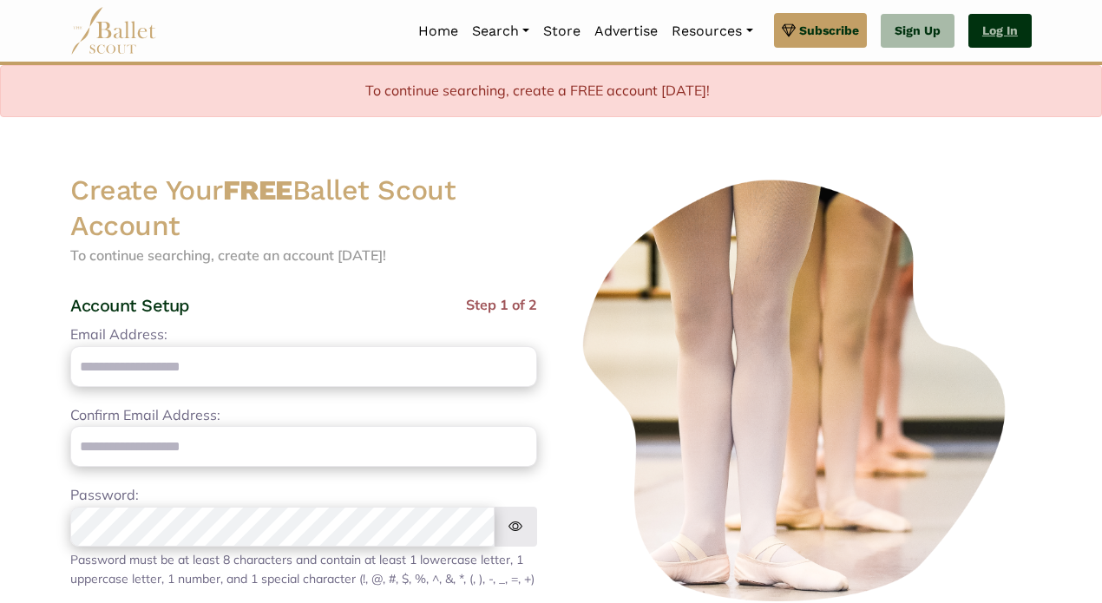
click at [1000, 29] on link "Log In" at bounding box center [999, 31] width 63 height 35
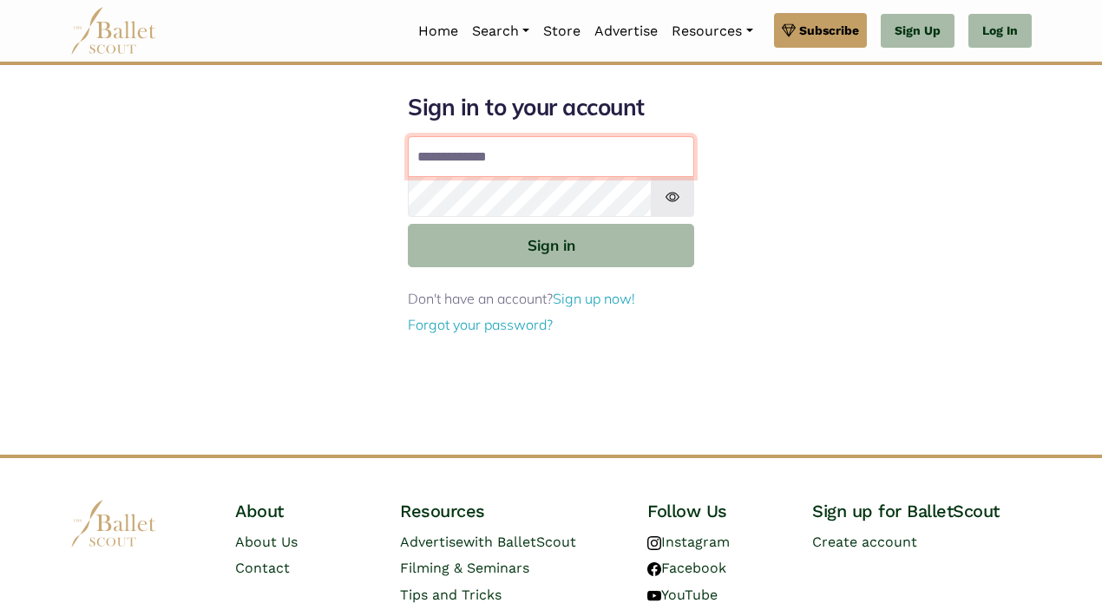
type input "**********"
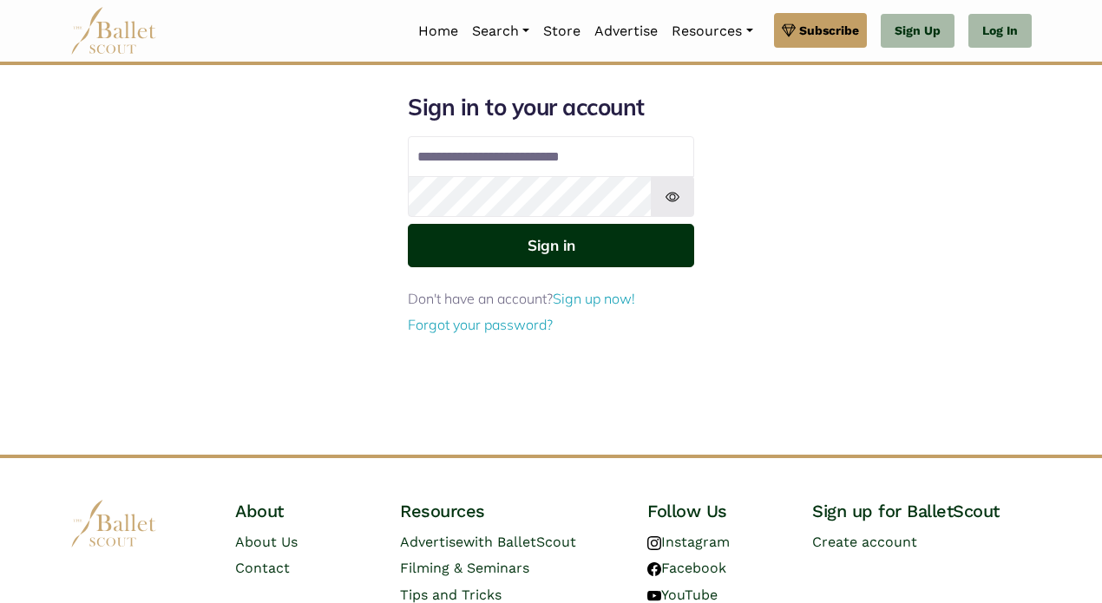
click at [659, 246] on button "Sign in" at bounding box center [551, 245] width 286 height 43
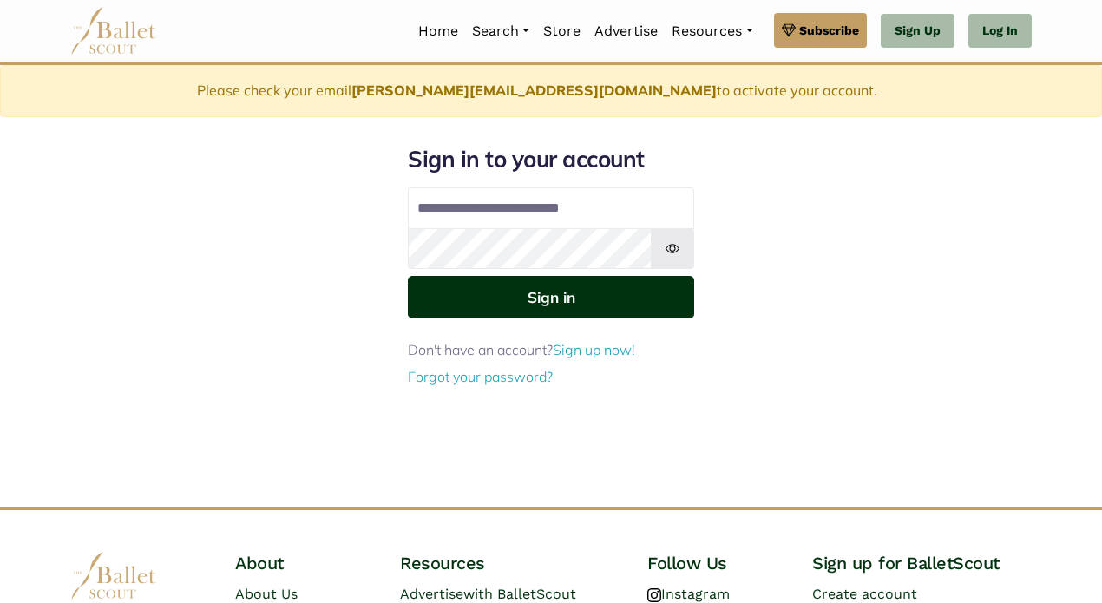
click at [678, 298] on button "Sign in" at bounding box center [551, 297] width 286 height 43
click at [656, 294] on button "Sign in" at bounding box center [551, 297] width 286 height 43
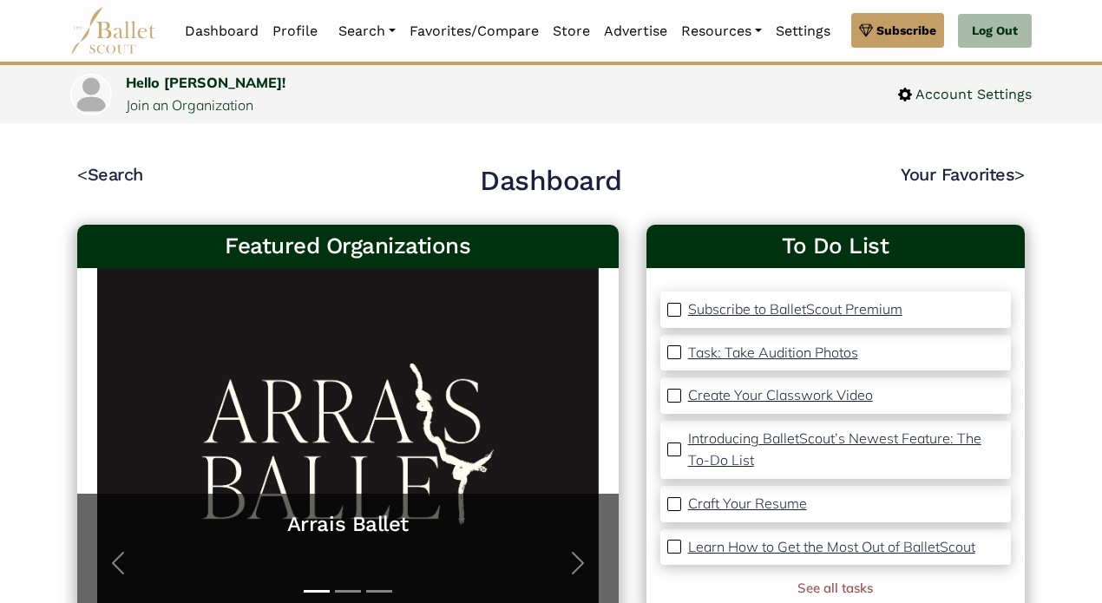
click at [749, 546] on p "Learn How to Get the Most Out of BalletScout" at bounding box center [831, 546] width 287 height 17
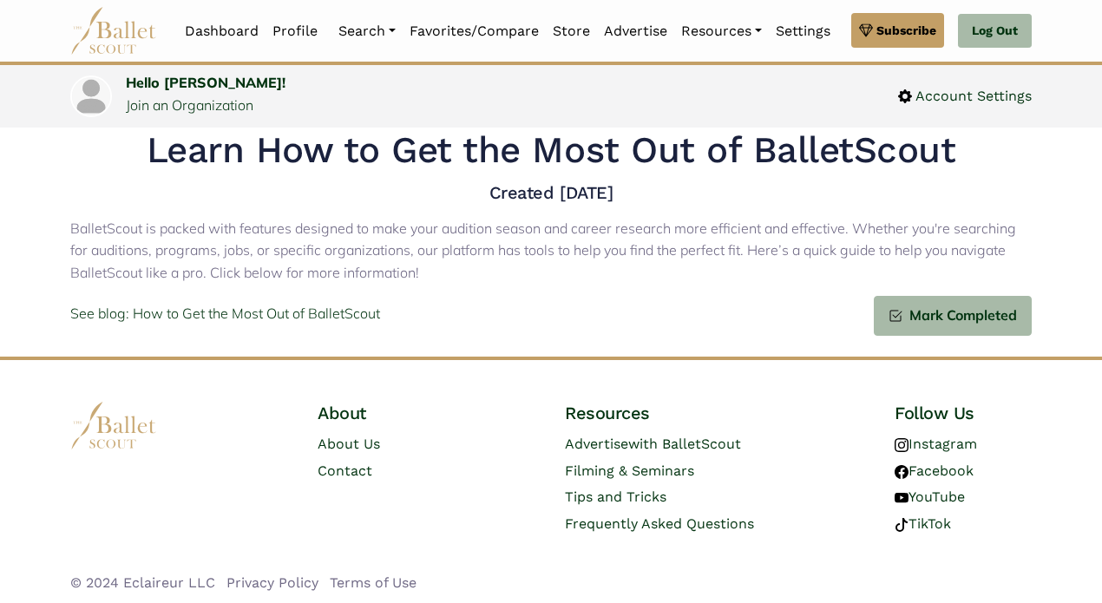
scroll to position [57, 0]
click at [312, 311] on p "See blog: How to Get the Most Out of BalletScout" at bounding box center [225, 315] width 310 height 23
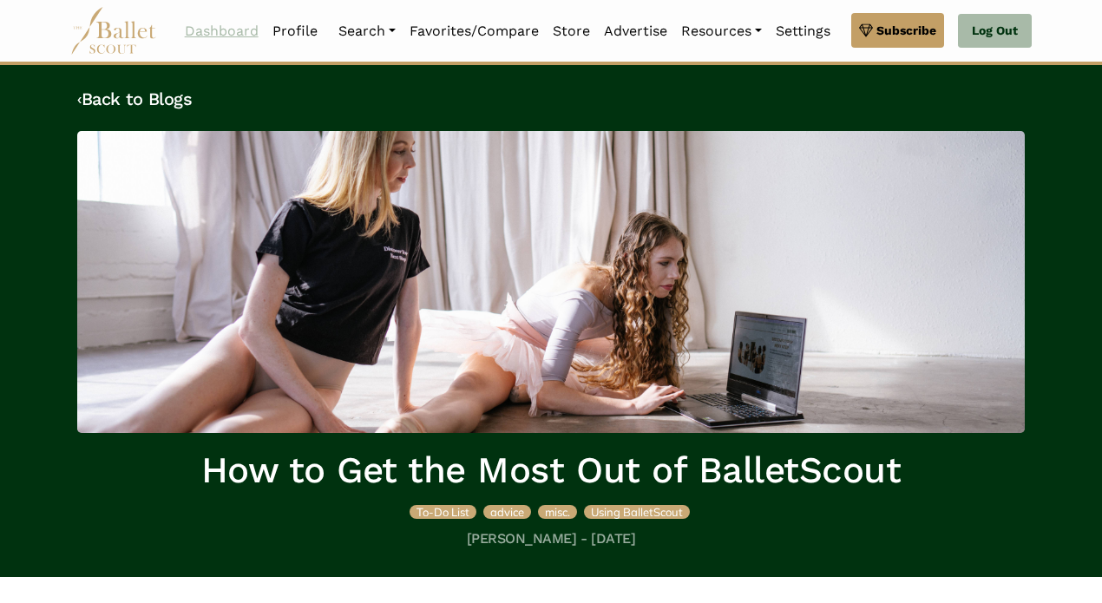
click at [245, 30] on link "Dashboard" at bounding box center [222, 31] width 88 height 36
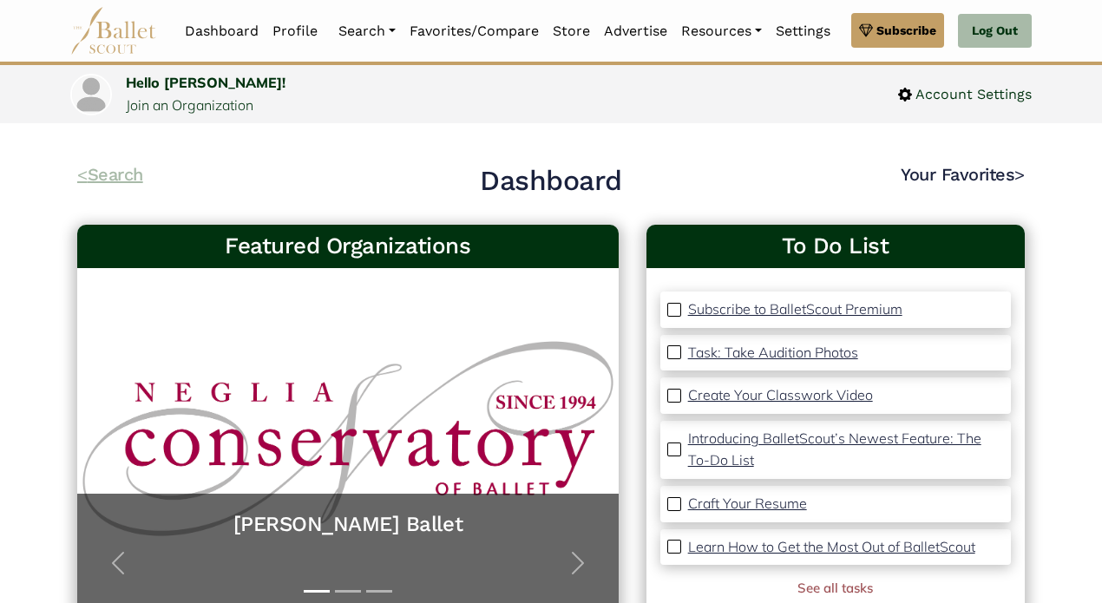
click at [121, 179] on link "< Search" at bounding box center [110, 174] width 66 height 21
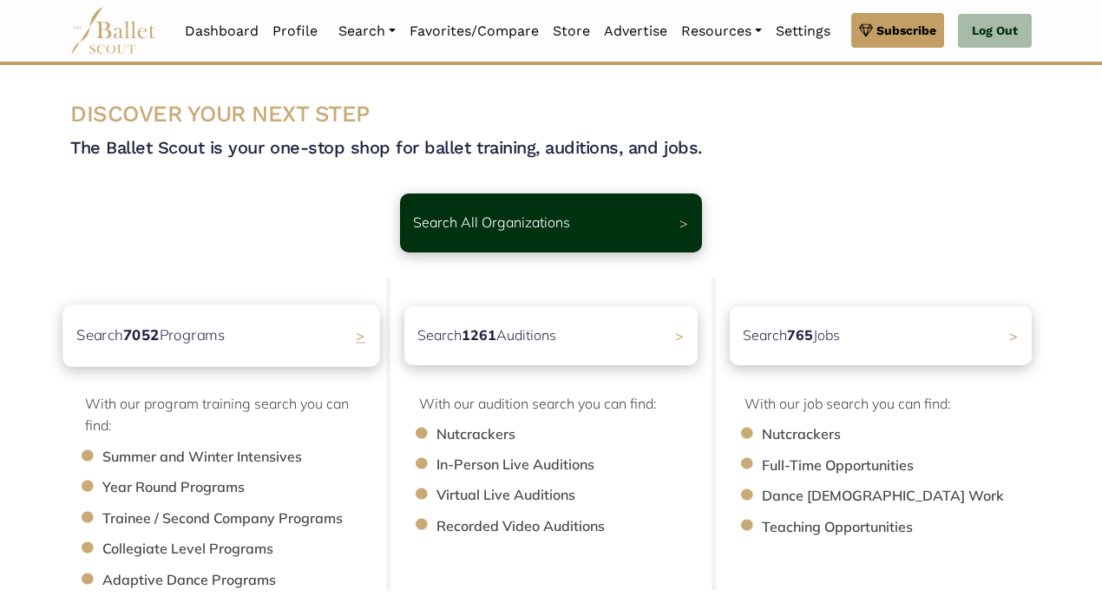
click at [130, 331] on b "7052" at bounding box center [141, 334] width 36 height 18
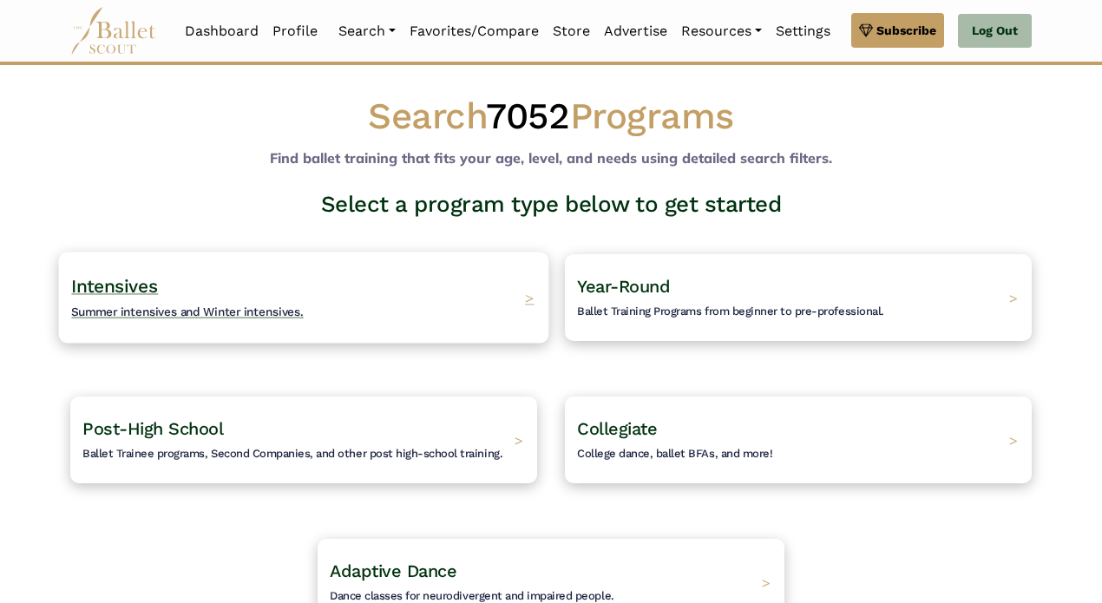
click at [130, 285] on span "Intensives" at bounding box center [114, 286] width 87 height 22
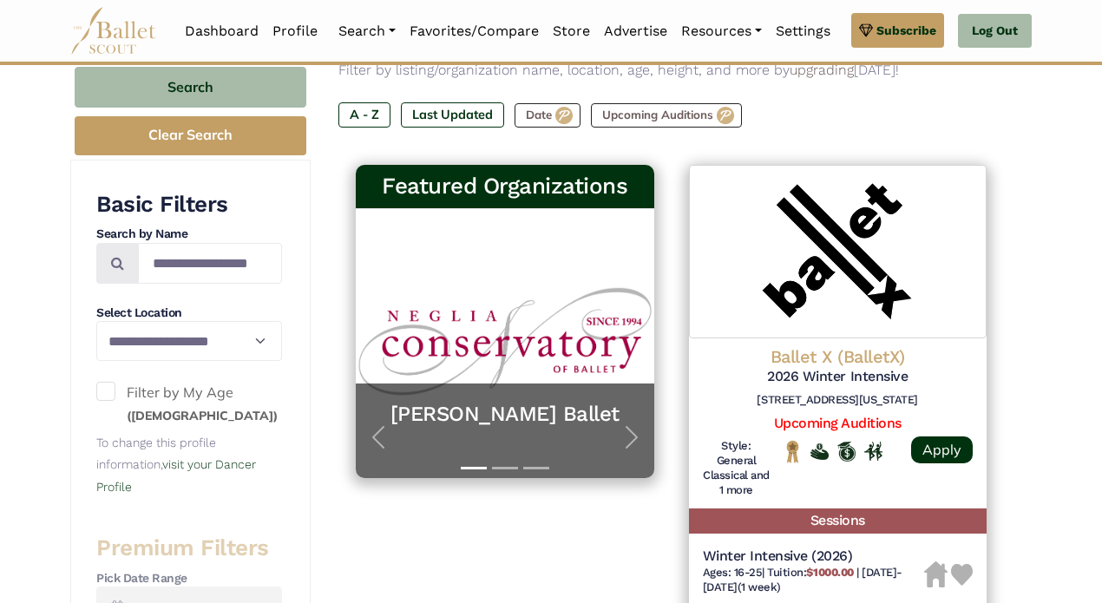
scroll to position [234, 0]
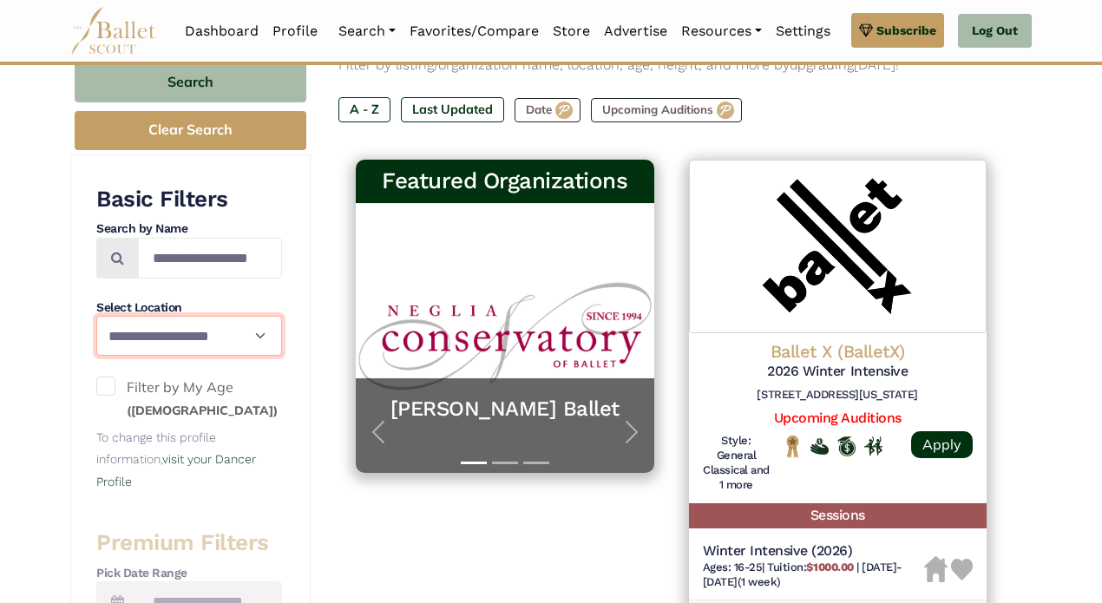
select select "**"
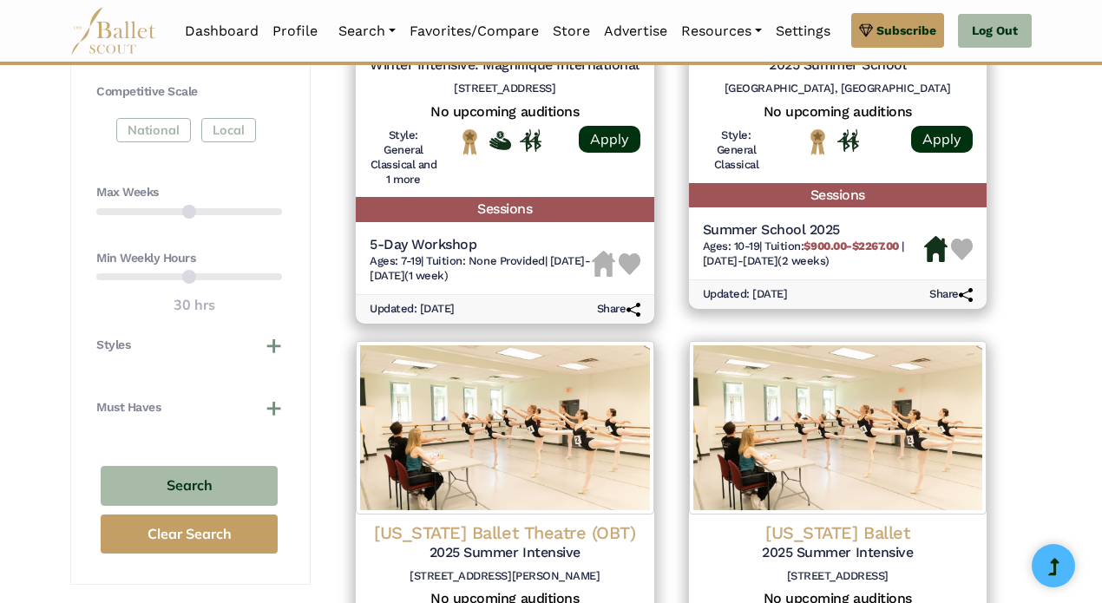
scroll to position [1028, 0]
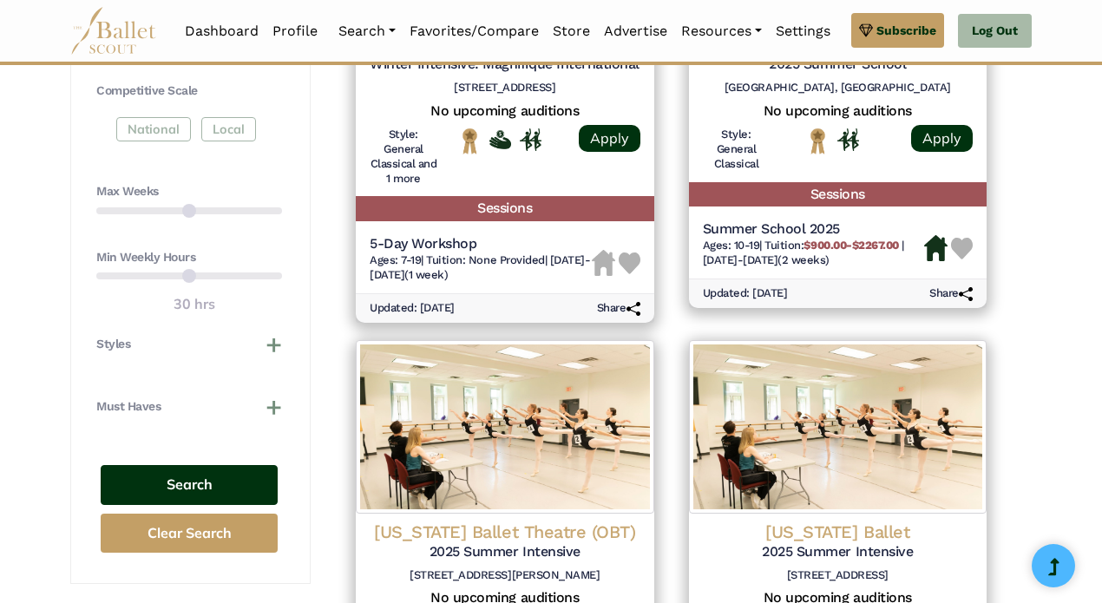
click at [191, 468] on button "Search" at bounding box center [189, 485] width 177 height 41
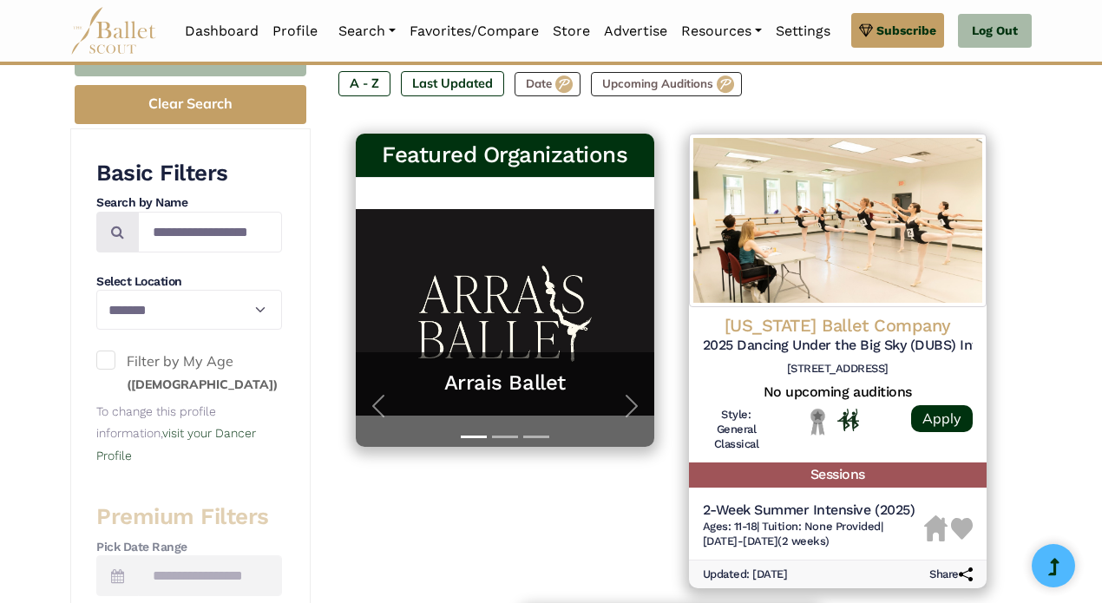
scroll to position [218, 0]
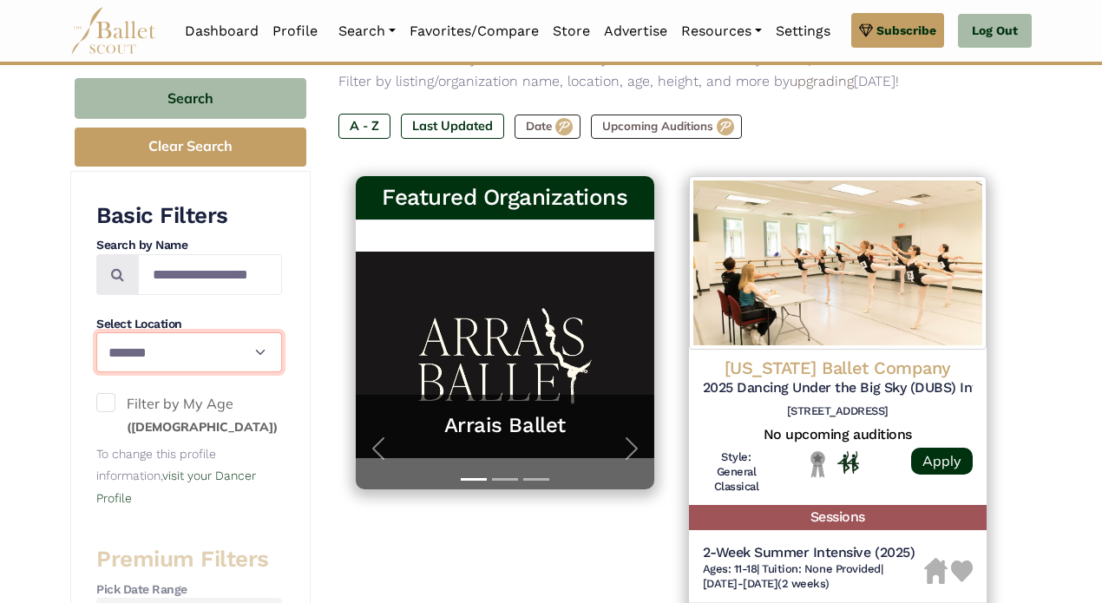
select select "**"
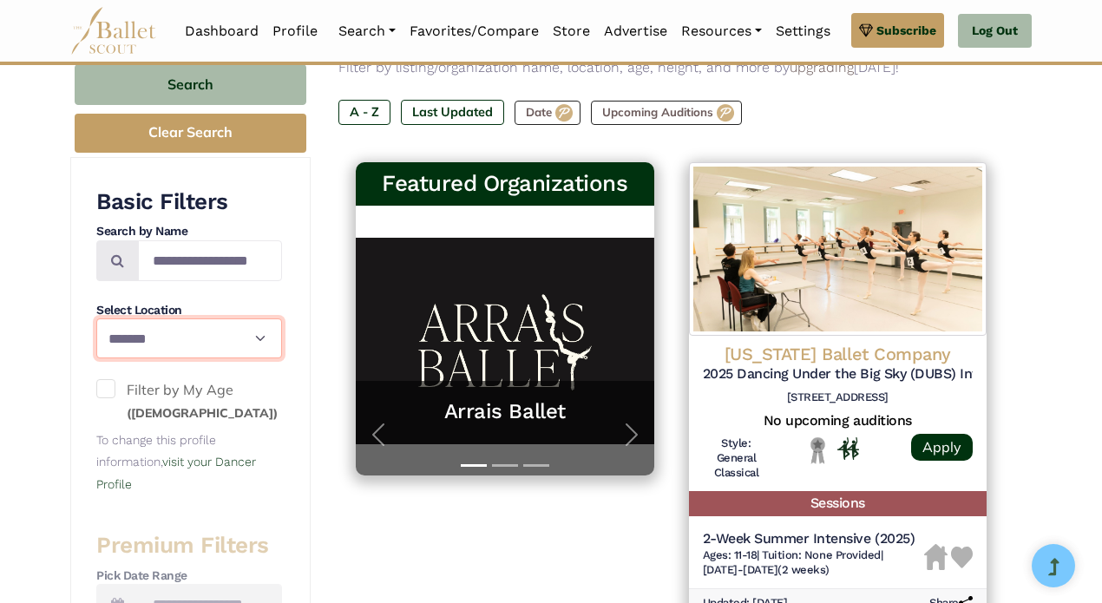
scroll to position [222, 0]
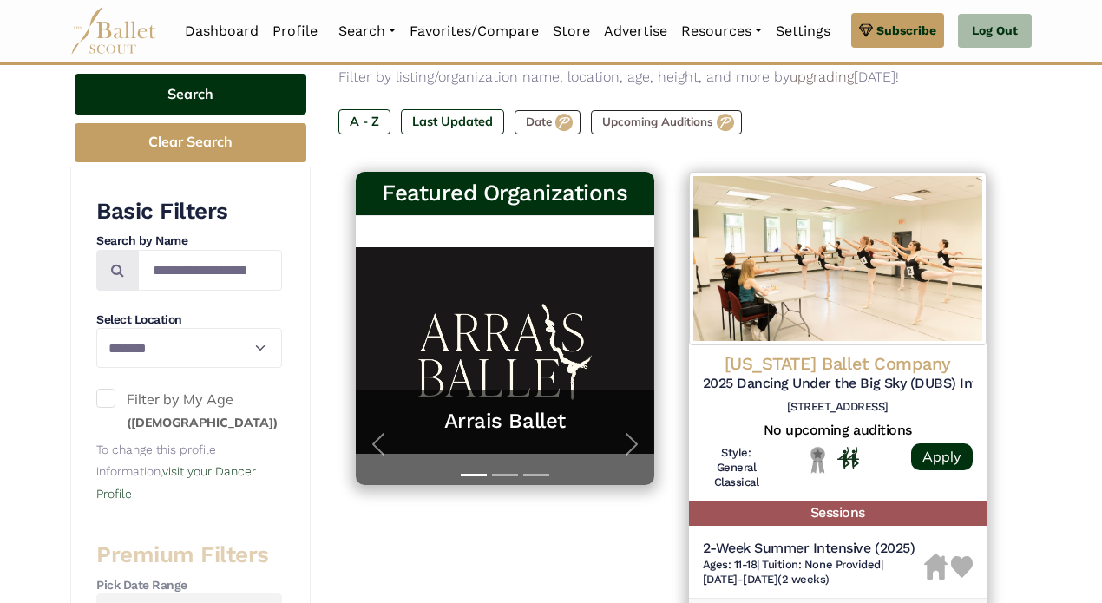
click at [186, 95] on button "Search" at bounding box center [191, 94] width 232 height 41
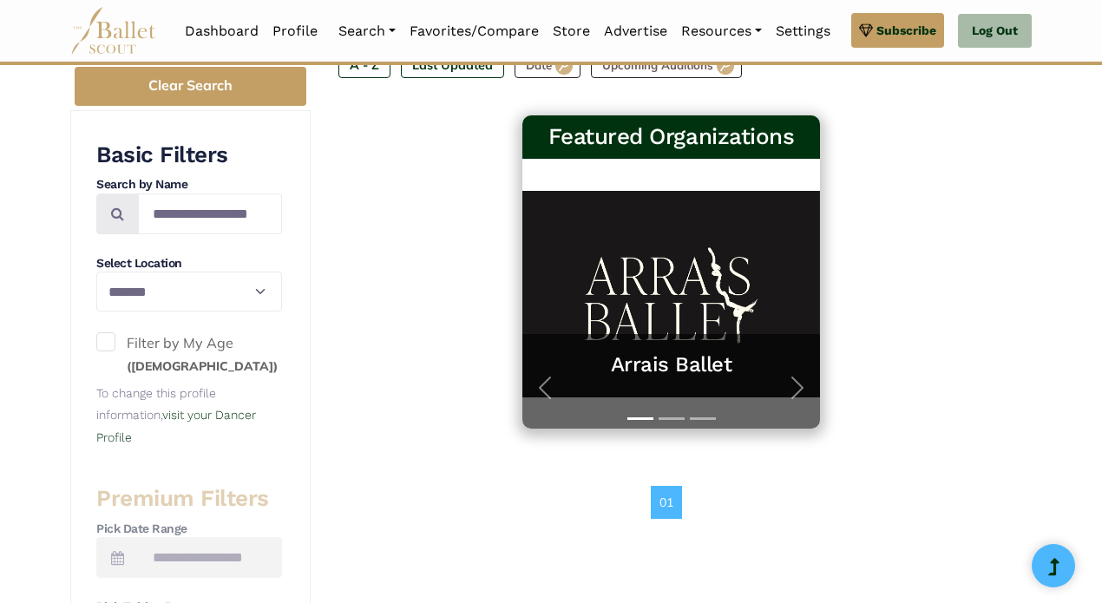
scroll to position [214, 0]
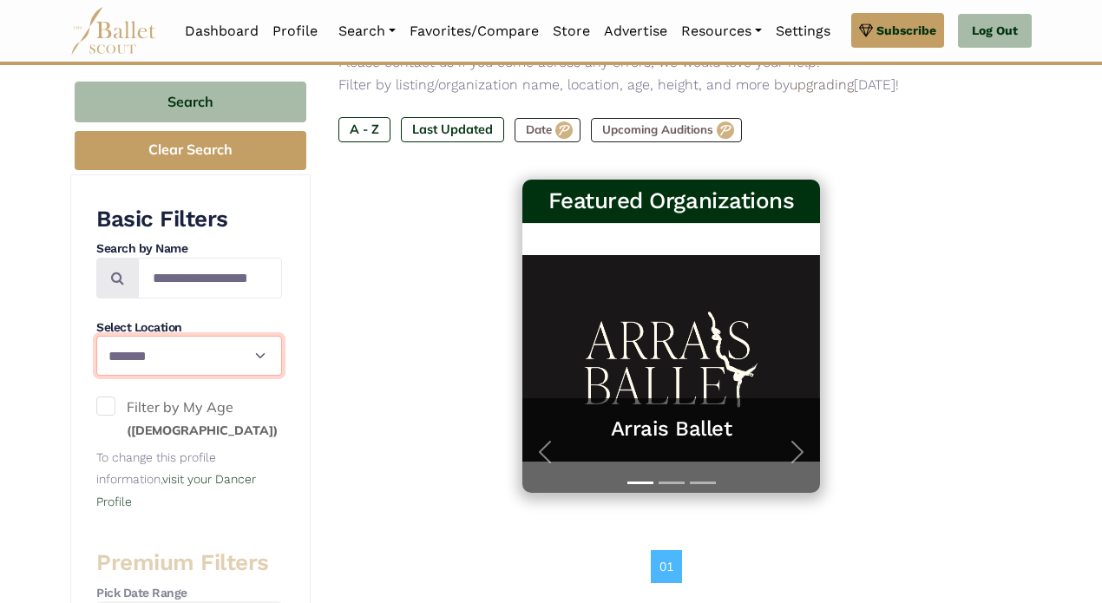
select select "**"
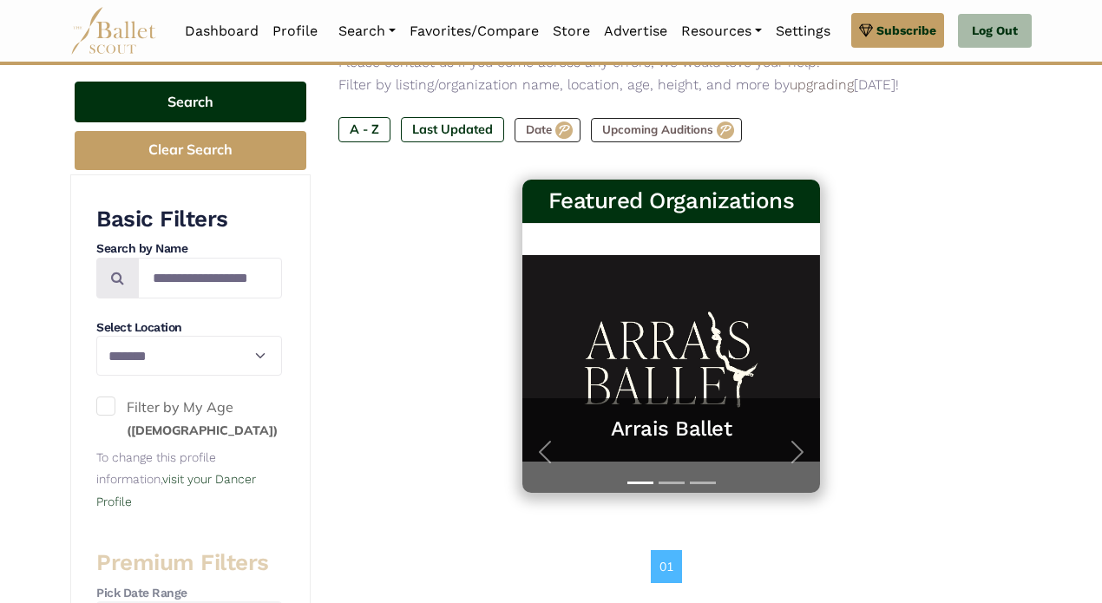
click at [283, 98] on button "Search" at bounding box center [191, 102] width 232 height 41
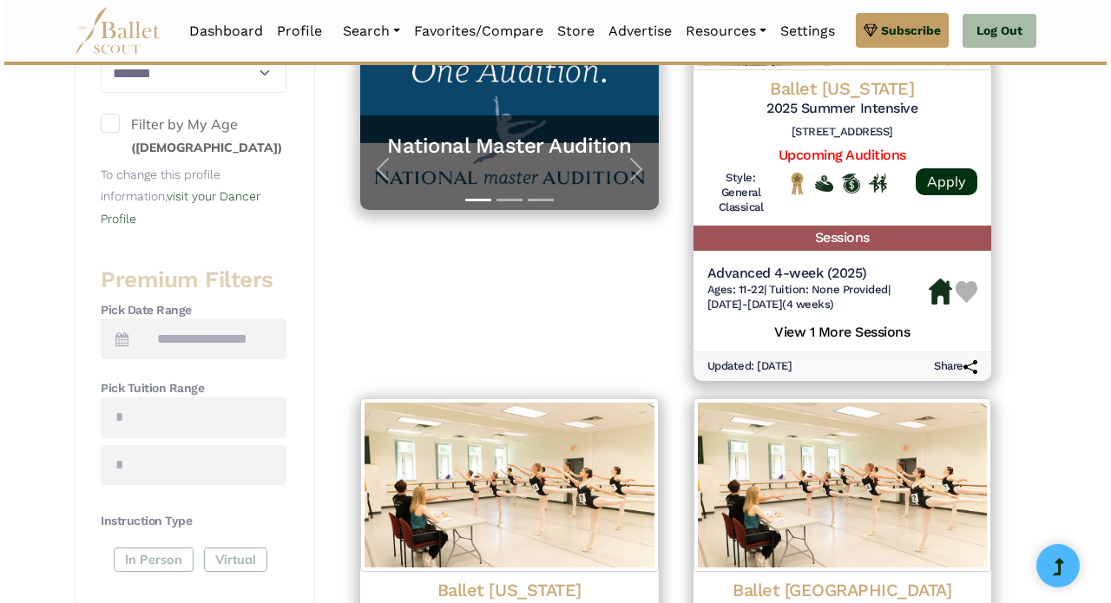
scroll to position [478, 0]
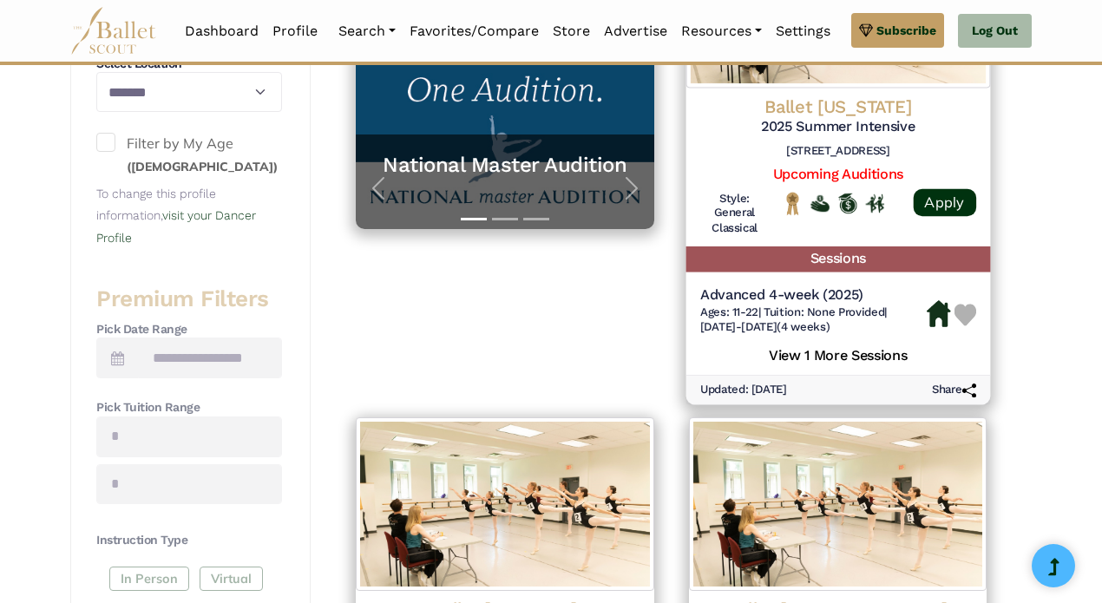
click at [846, 279] on div "Advanced 4-week (2025) Ages: 11-22 | Tuition: None Provided | 6/30/25-7/25/25 (…" at bounding box center [837, 327] width 304 height 96
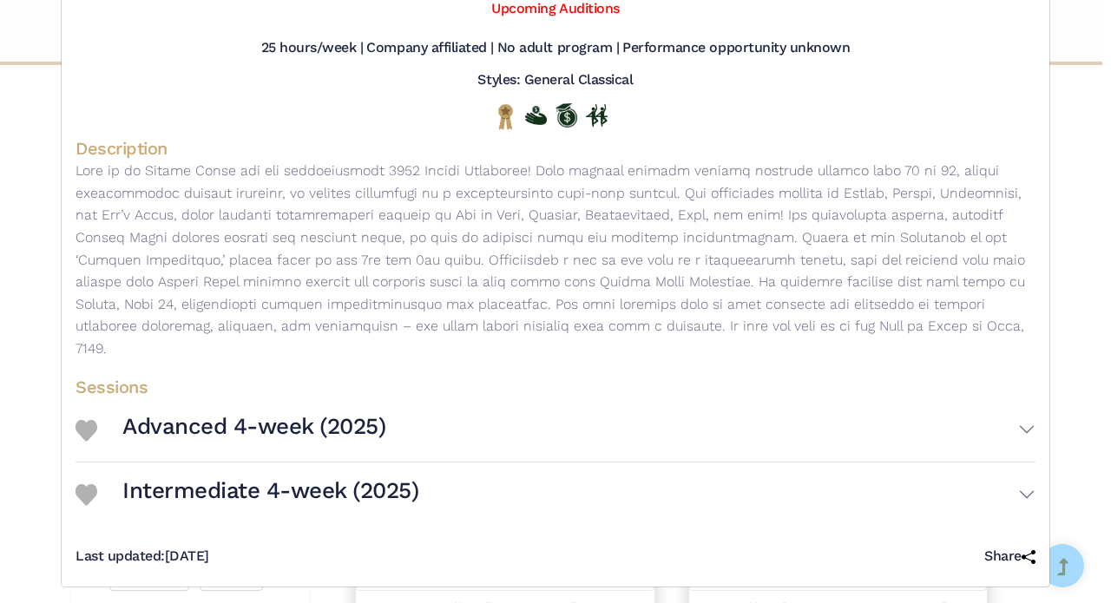
scroll to position [149, 0]
click at [1022, 487] on button "Intermediate 4-week (2025)" at bounding box center [578, 495] width 913 height 50
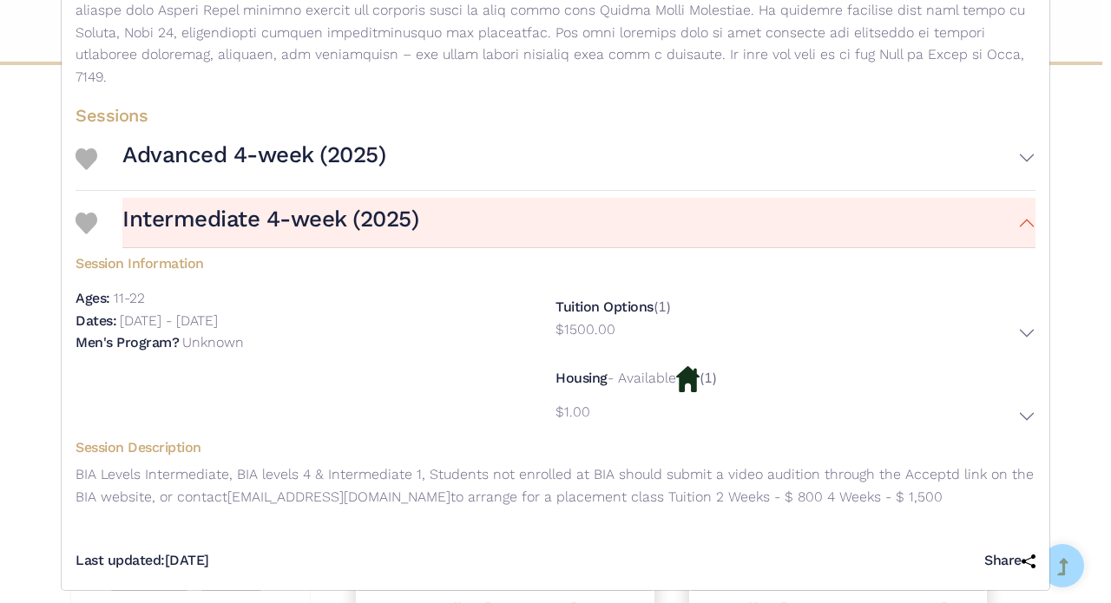
scroll to position [421, 0]
click at [1024, 153] on button "Advanced 4-week (2025)" at bounding box center [578, 159] width 913 height 50
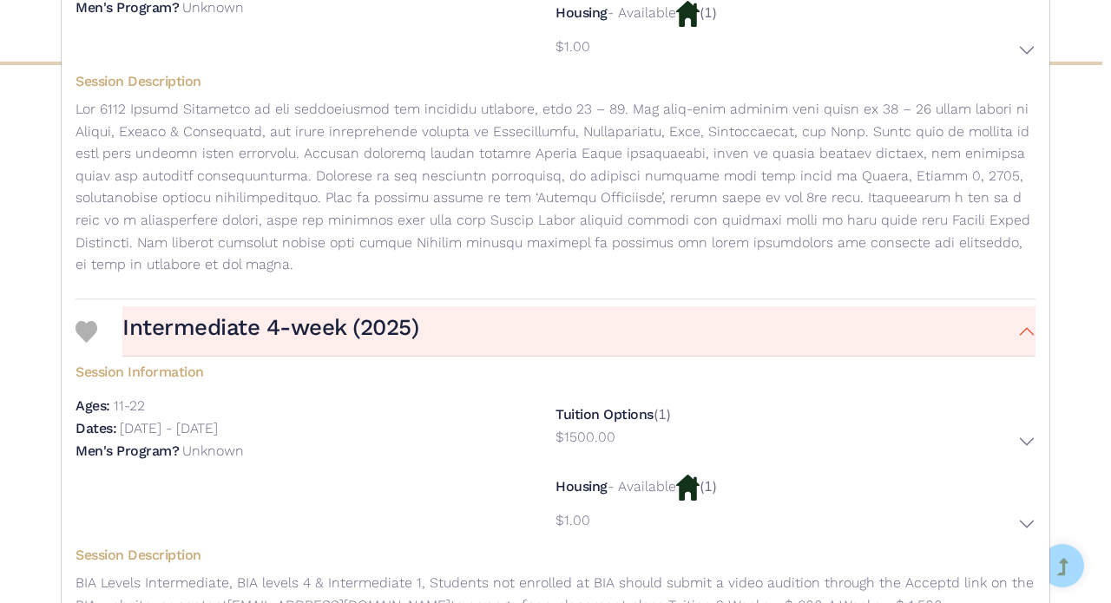
scroll to position [682, 0]
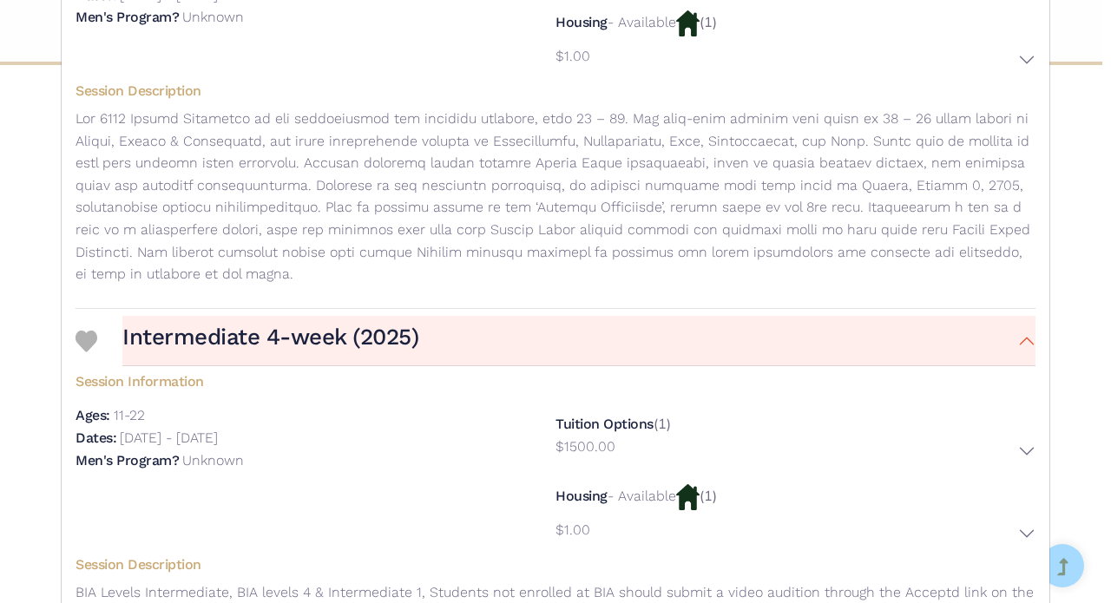
click at [1023, 520] on button "$1.00" at bounding box center [795, 534] width 480 height 31
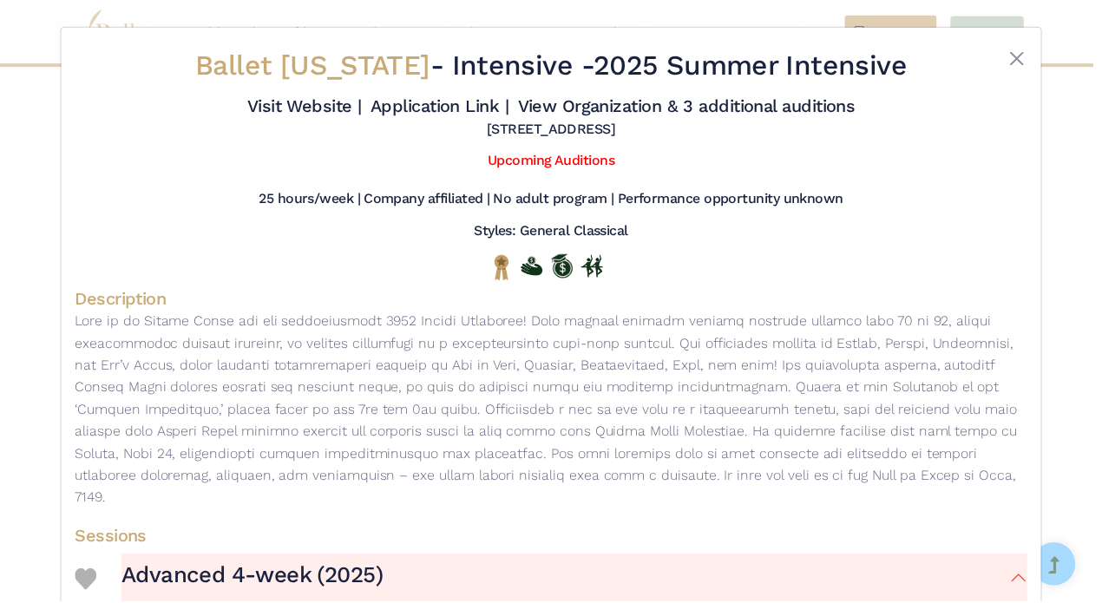
scroll to position [0, 0]
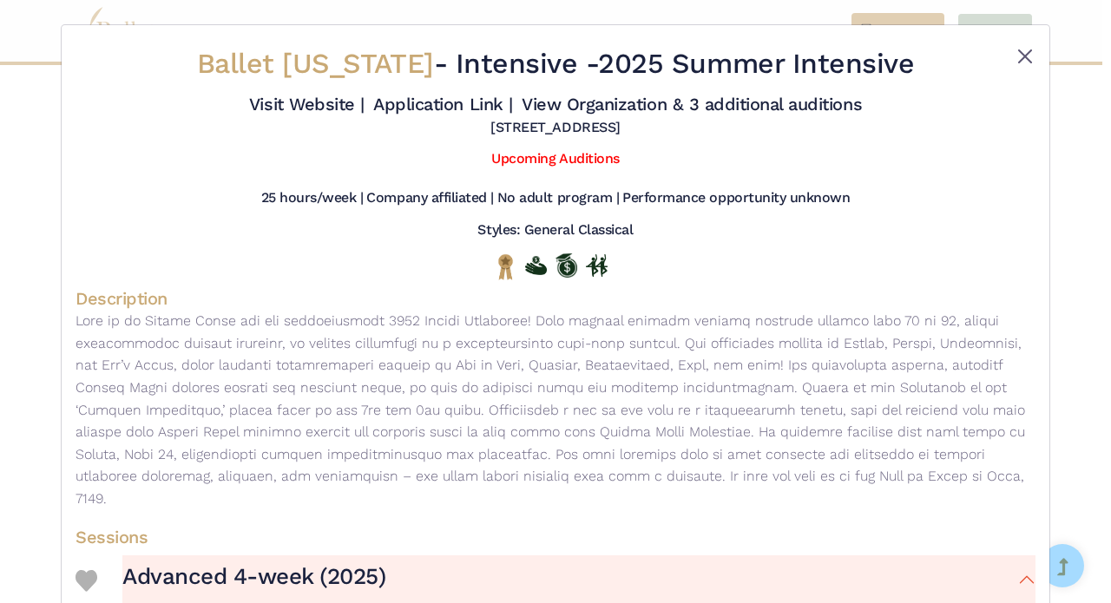
click at [1018, 60] on button "Close" at bounding box center [1024, 56] width 21 height 21
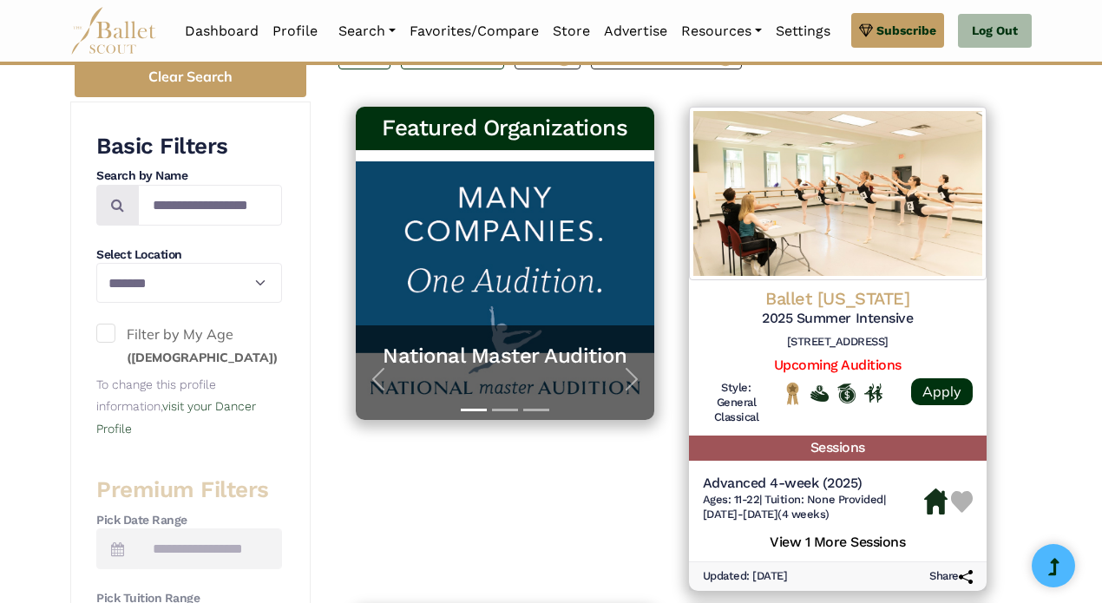
scroll to position [232, 0]
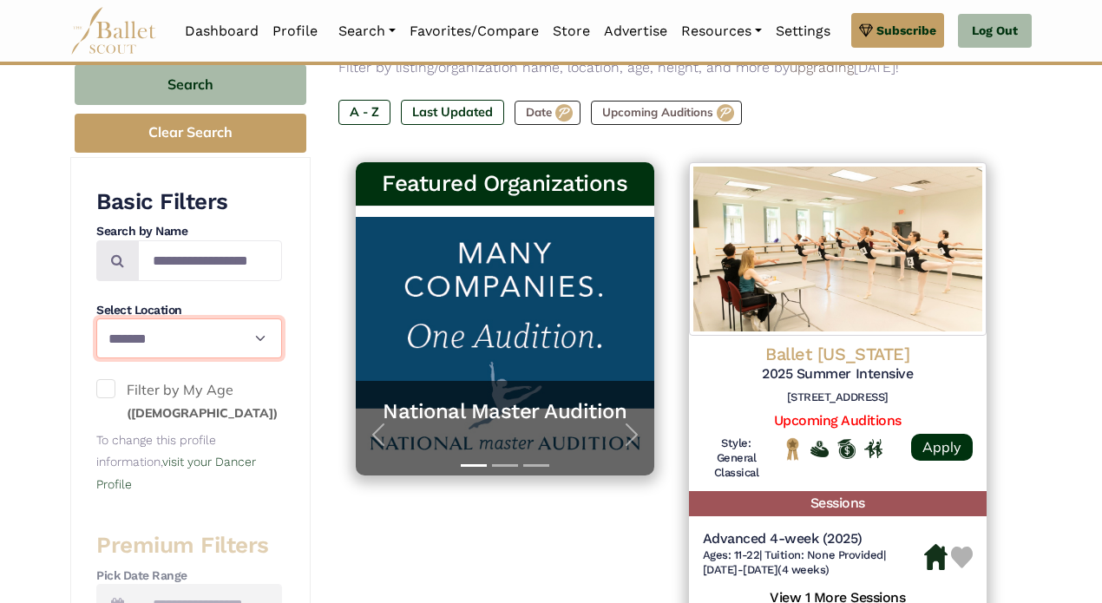
select select "**"
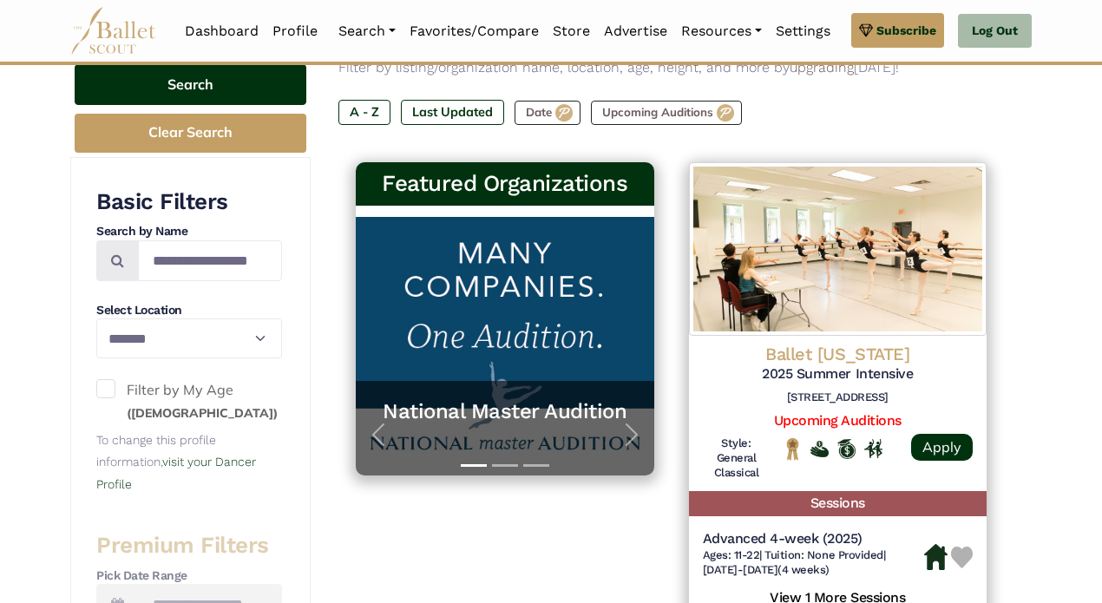
click at [264, 81] on button "Search" at bounding box center [191, 84] width 232 height 41
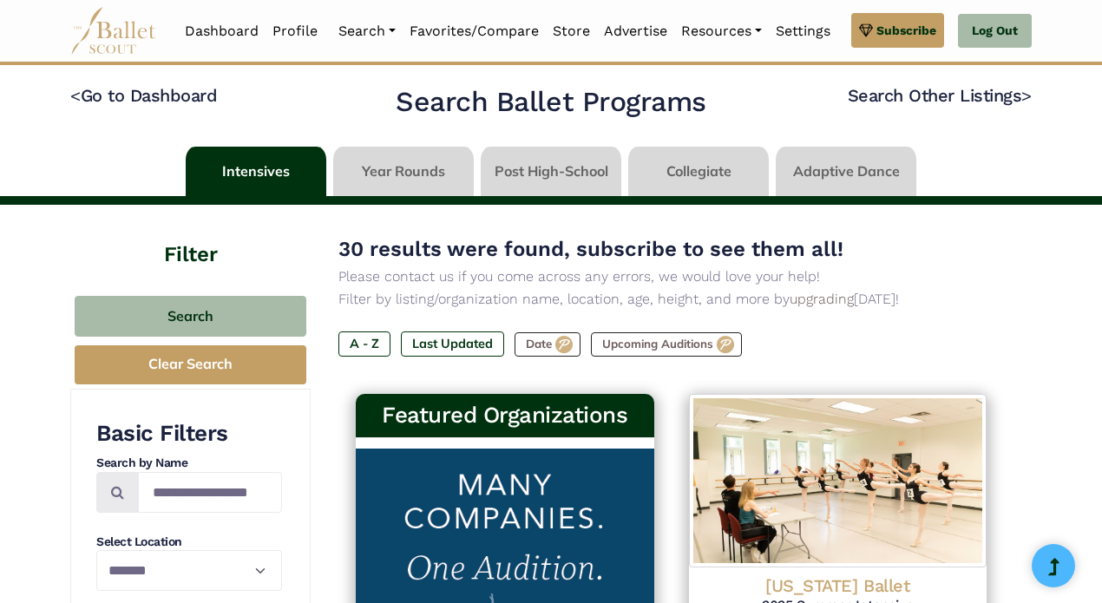
select select "**"
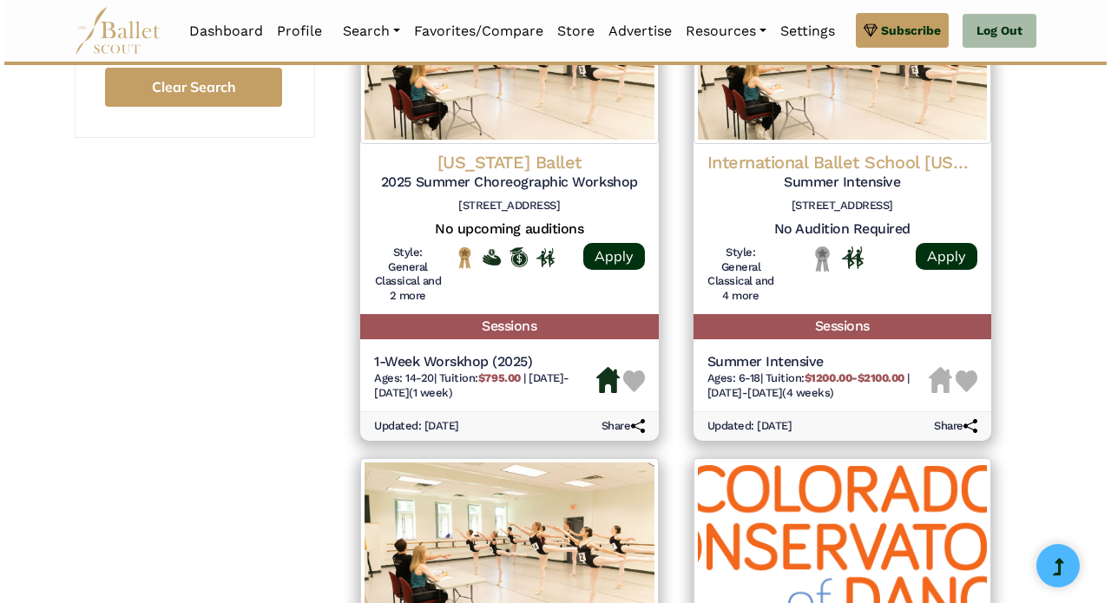
scroll to position [1342, 0]
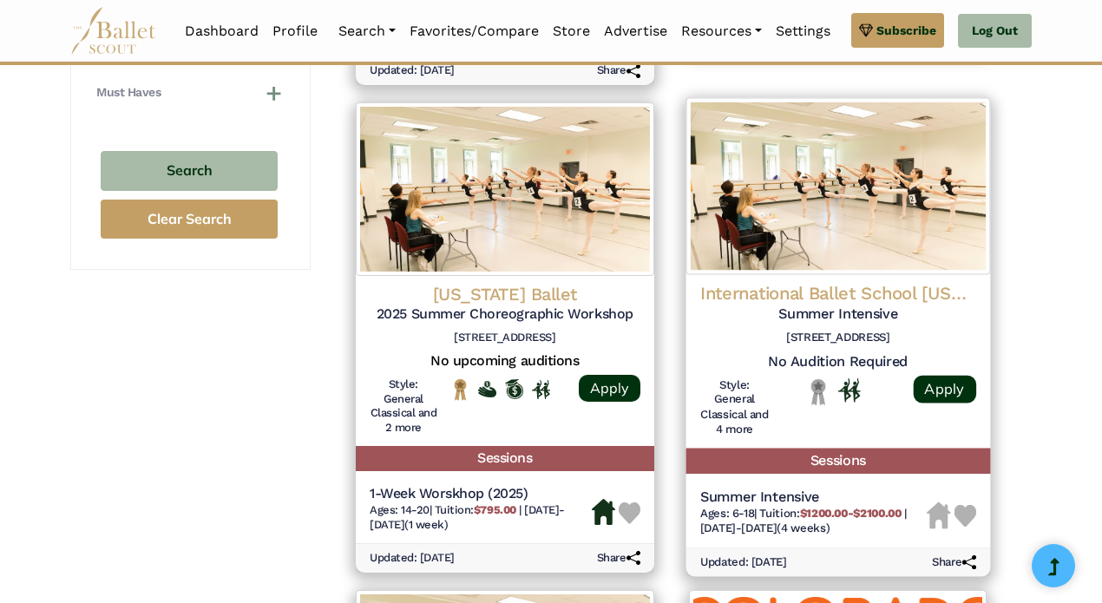
click at [871, 235] on img at bounding box center [837, 186] width 304 height 177
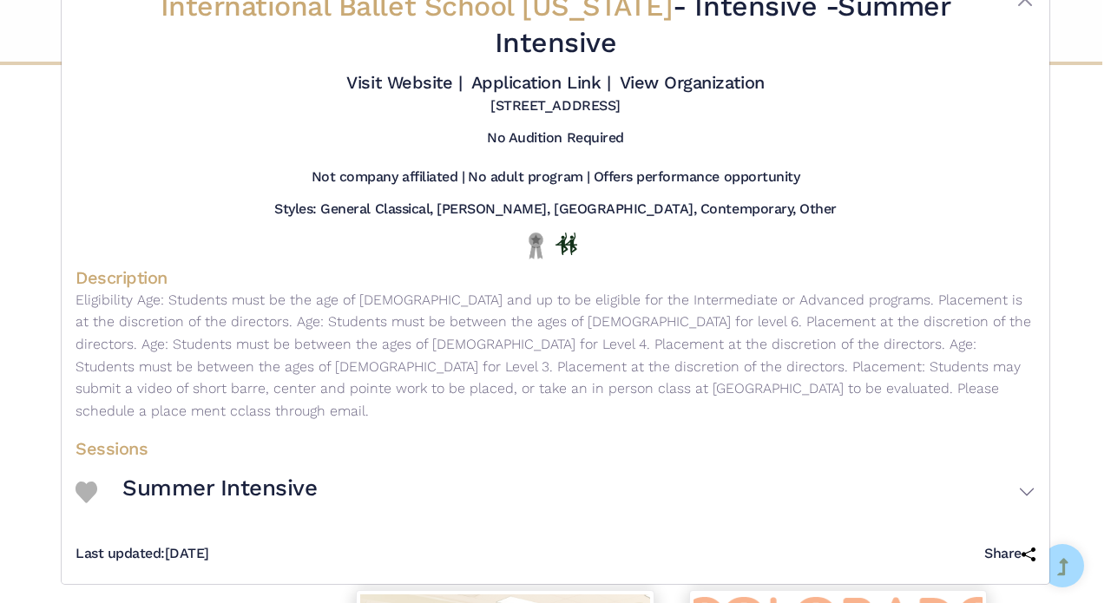
scroll to position [56, 0]
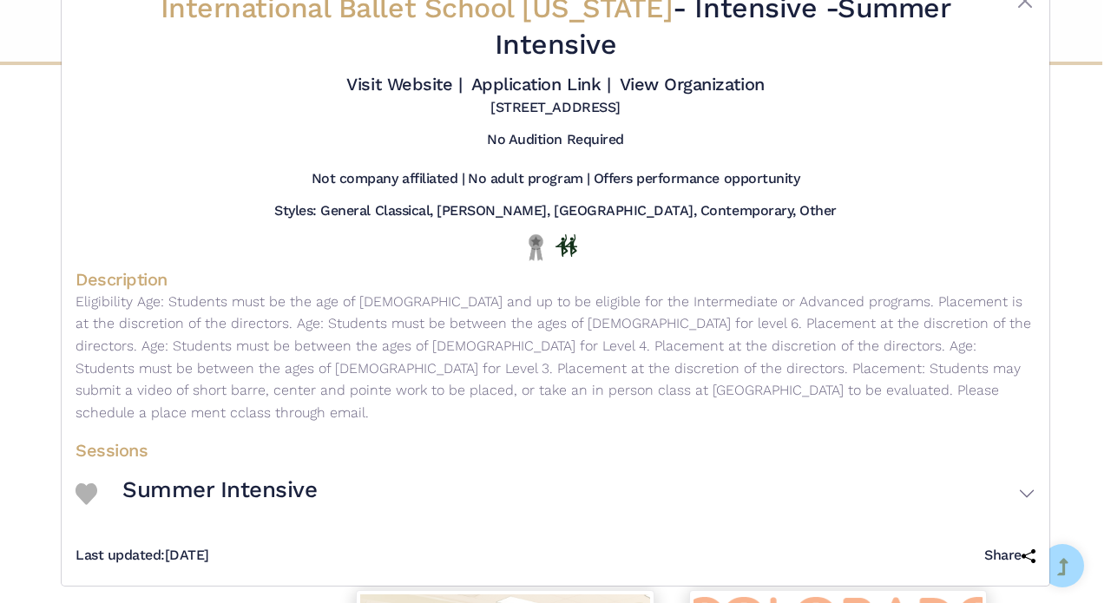
click at [1027, 487] on button "Summer Intensive" at bounding box center [578, 494] width 913 height 50
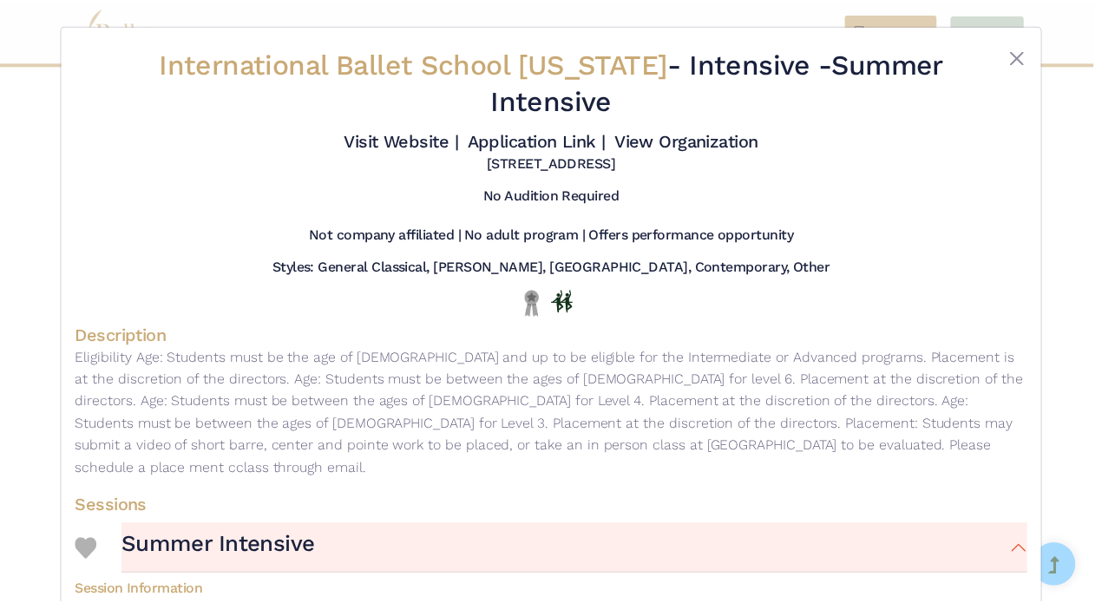
scroll to position [0, 0]
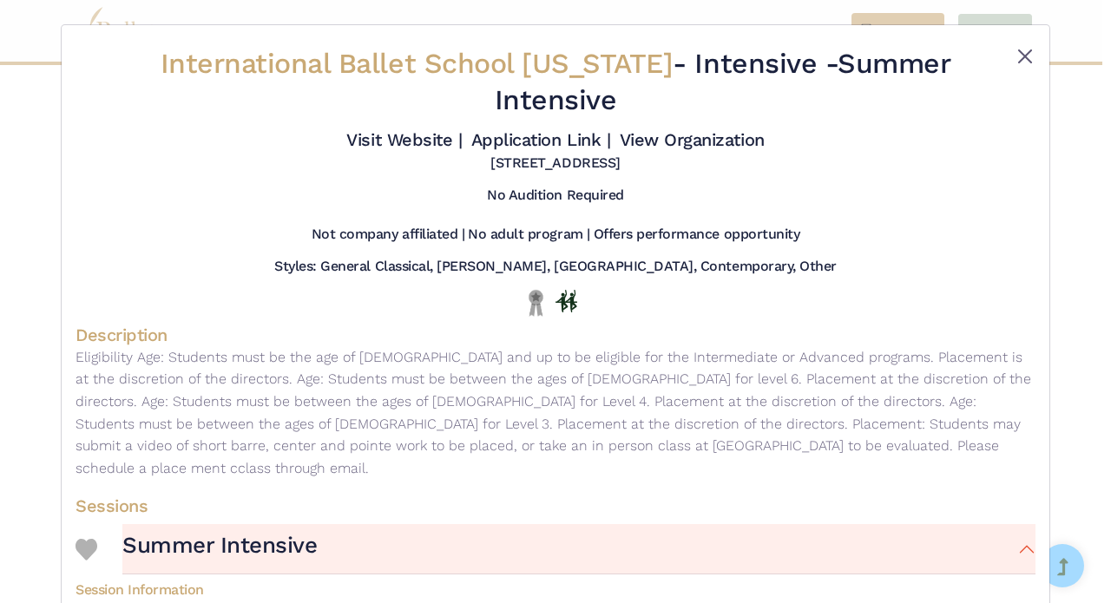
click at [1021, 53] on button "Close" at bounding box center [1024, 56] width 21 height 21
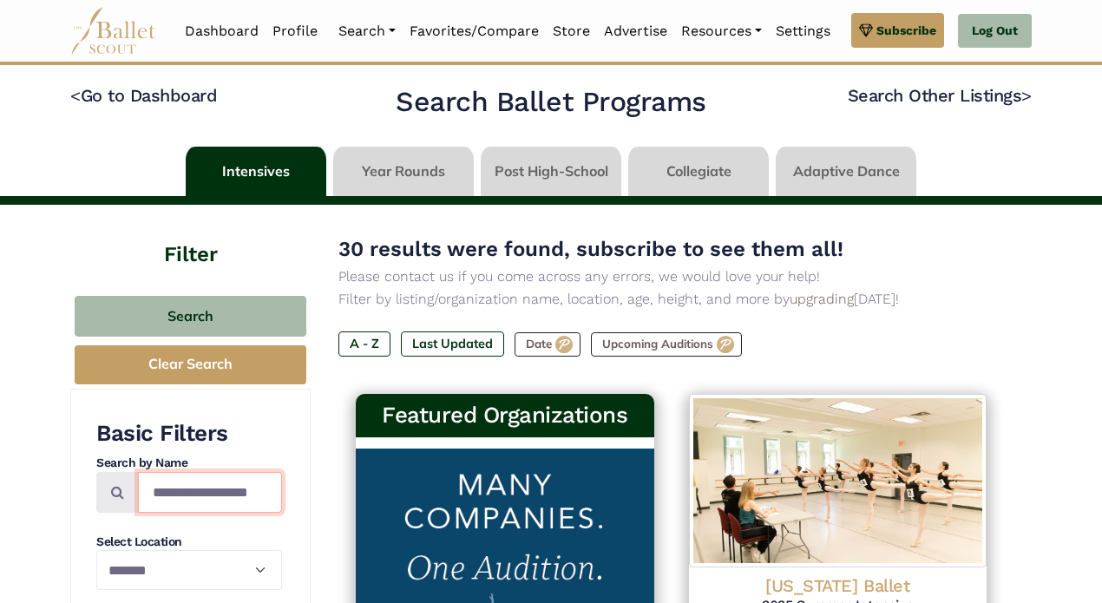
click at [202, 482] on input "Search by names..." at bounding box center [210, 492] width 144 height 41
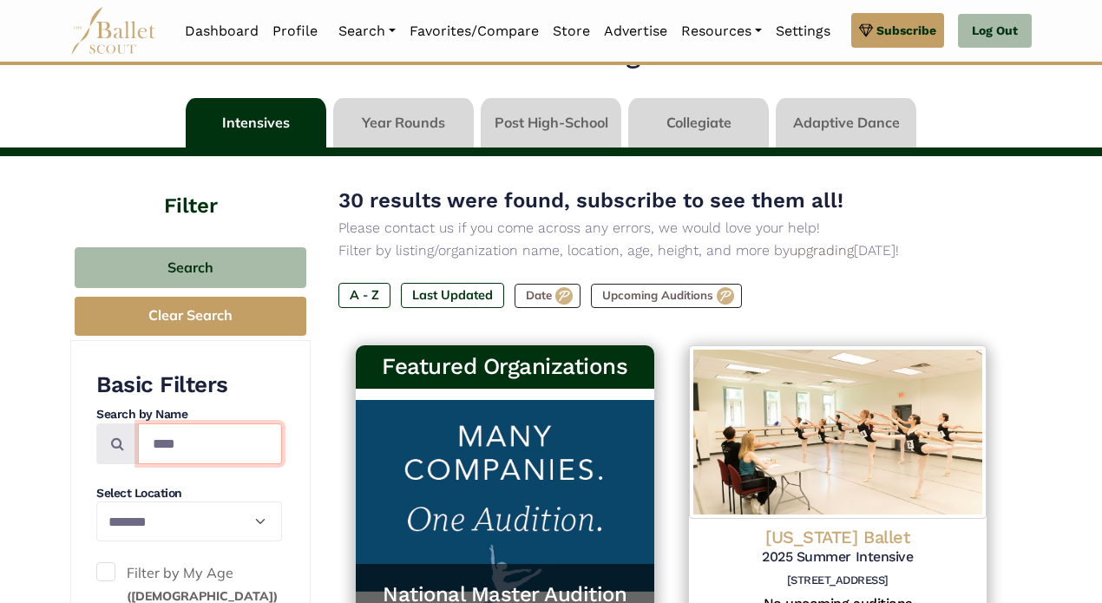
type input "****"
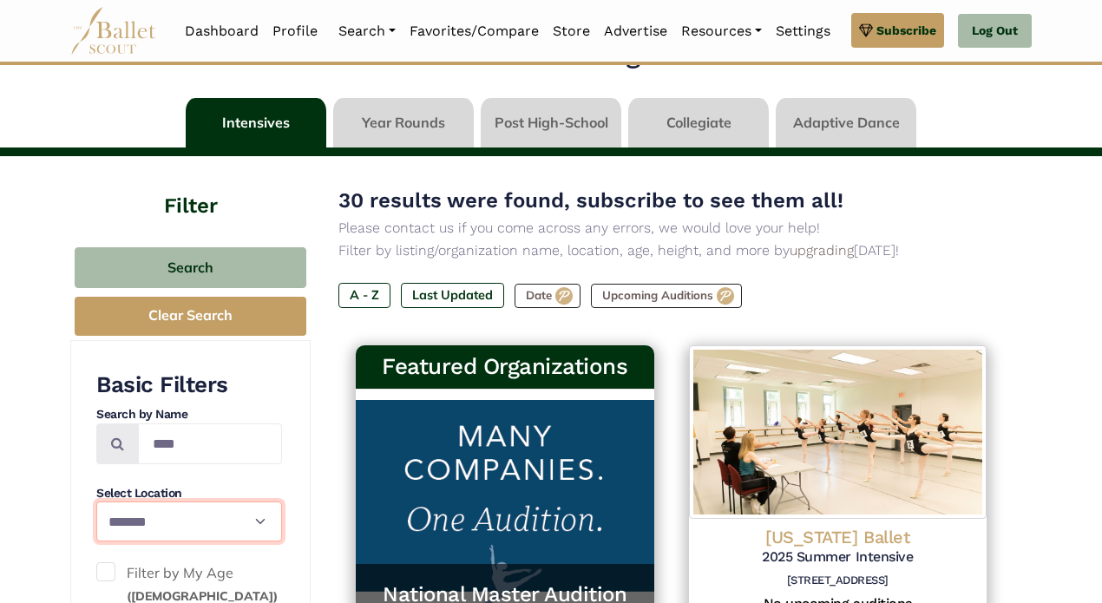
select select
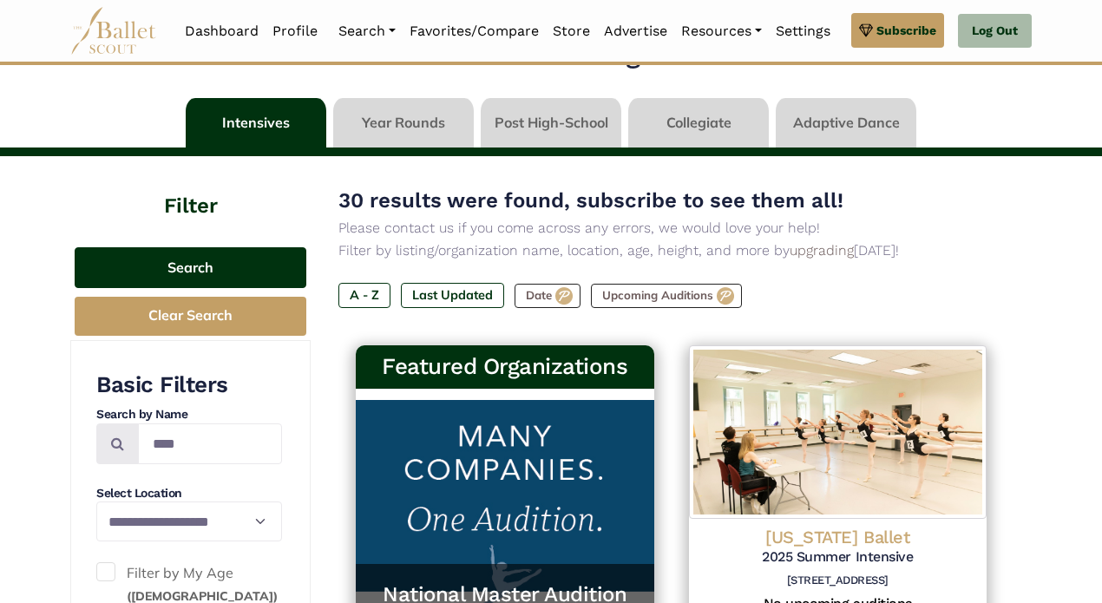
click at [222, 252] on button "Search" at bounding box center [191, 267] width 232 height 41
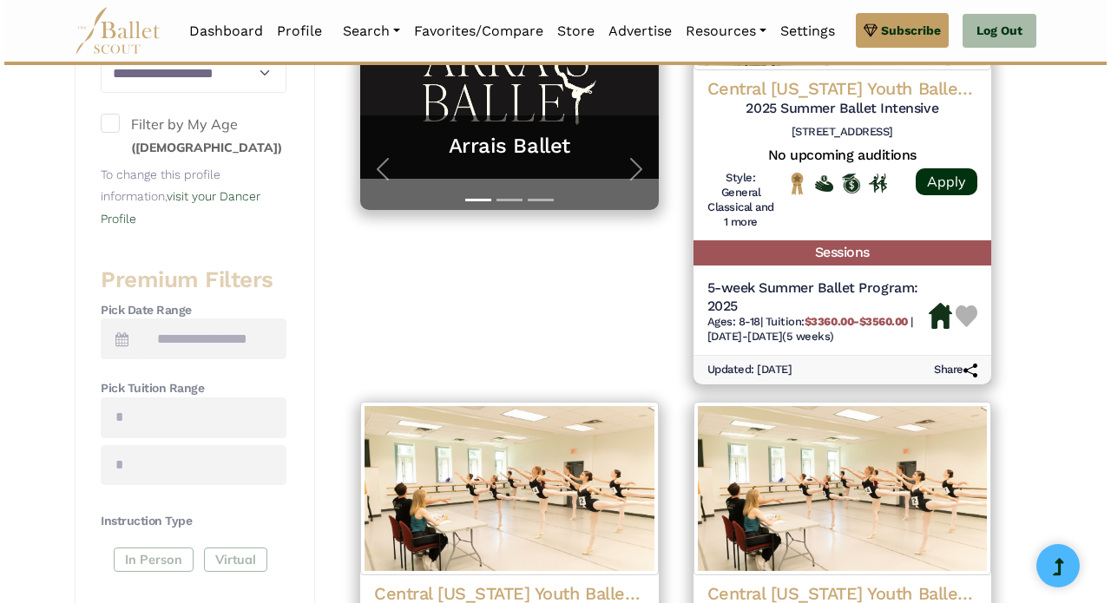
scroll to position [493, 0]
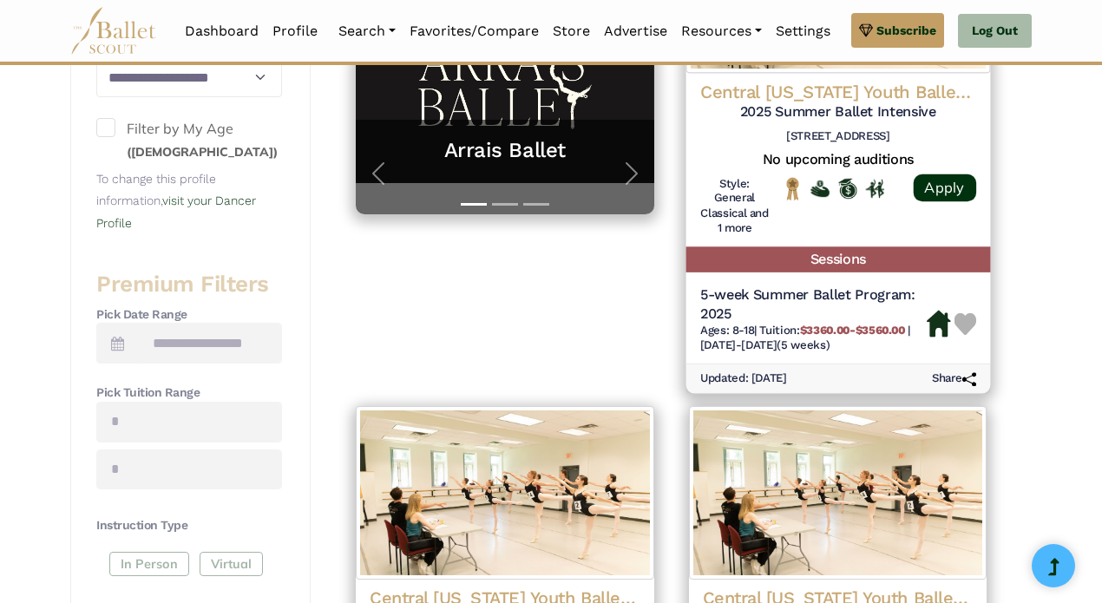
click at [829, 126] on div "Central [US_STATE] Youth Ballet (CPYB) 2025 Summer Ballet Intensive [STREET_ADD…" at bounding box center [837, 115] width 276 height 70
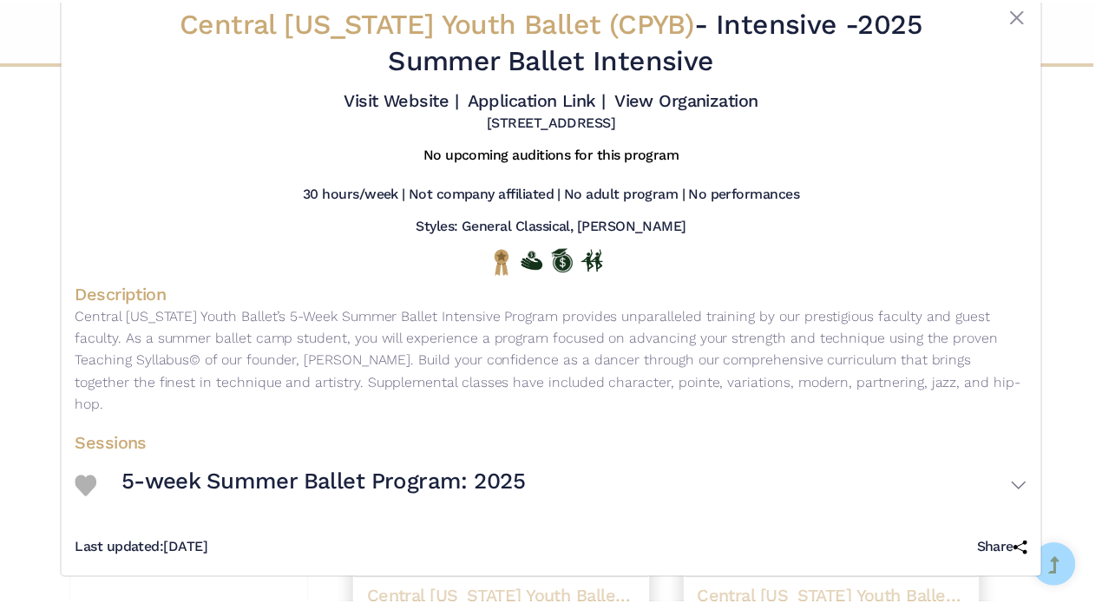
scroll to position [56, 0]
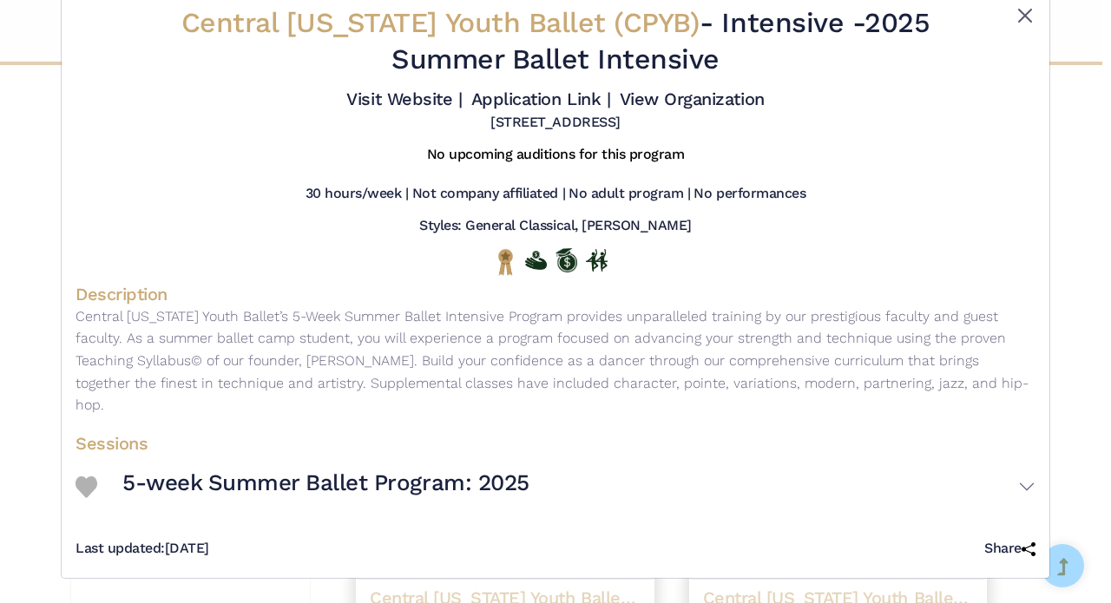
click at [1018, 6] on button "Close" at bounding box center [1024, 15] width 21 height 21
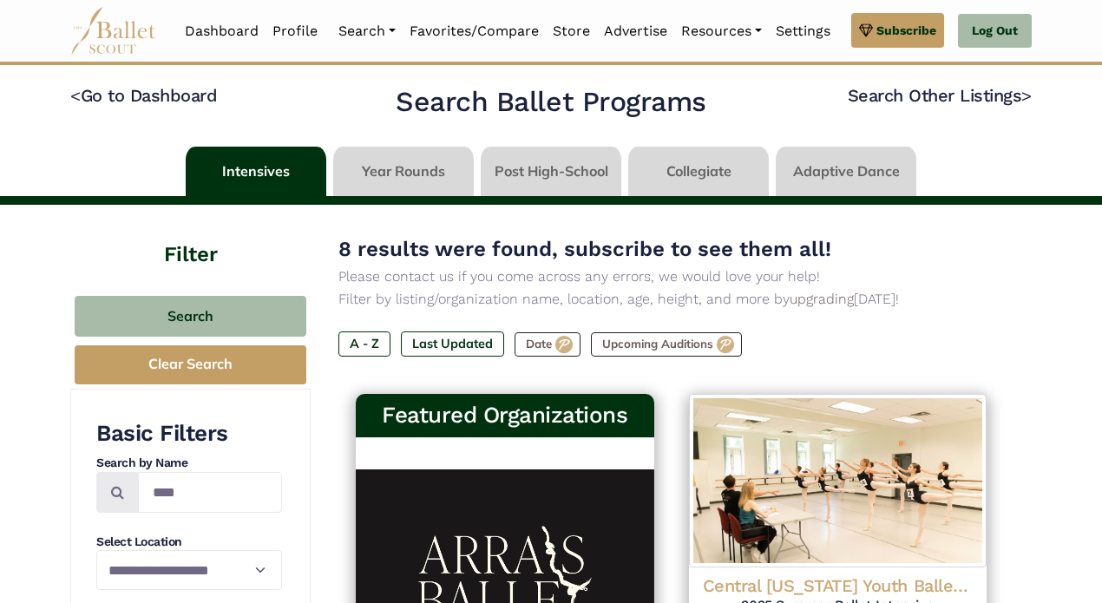
scroll to position [0, 0]
